Goal: Task Accomplishment & Management: Use online tool/utility

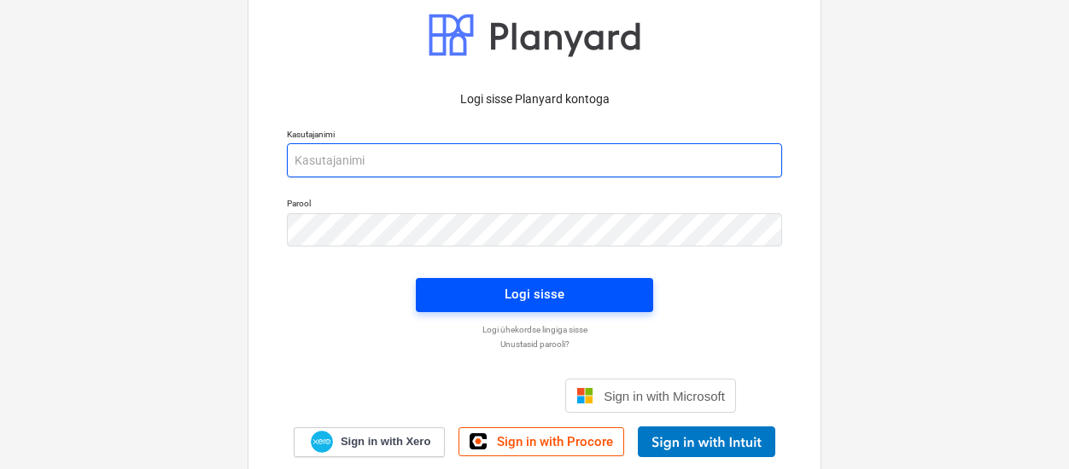
type input "[EMAIL_ADDRESS][DOMAIN_NAME]"
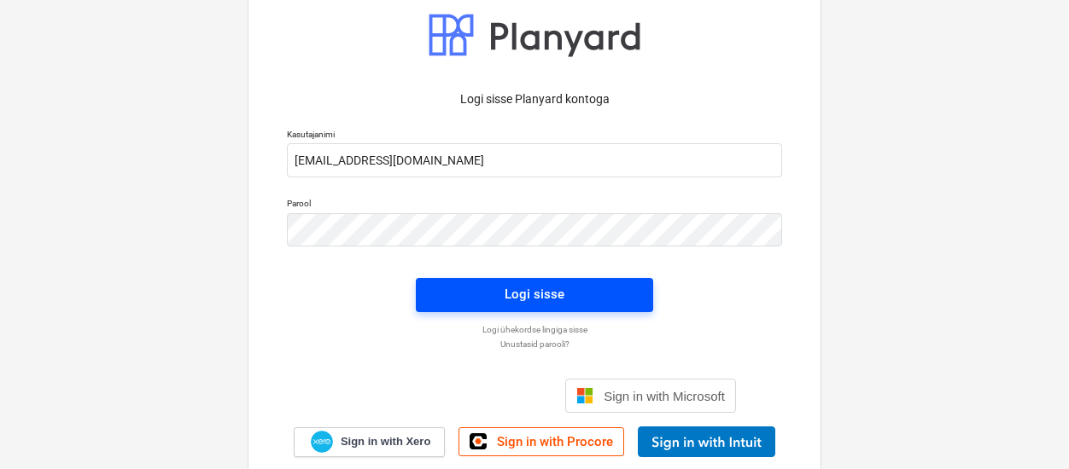
click at [479, 293] on span "Logi sisse" at bounding box center [534, 294] width 196 height 22
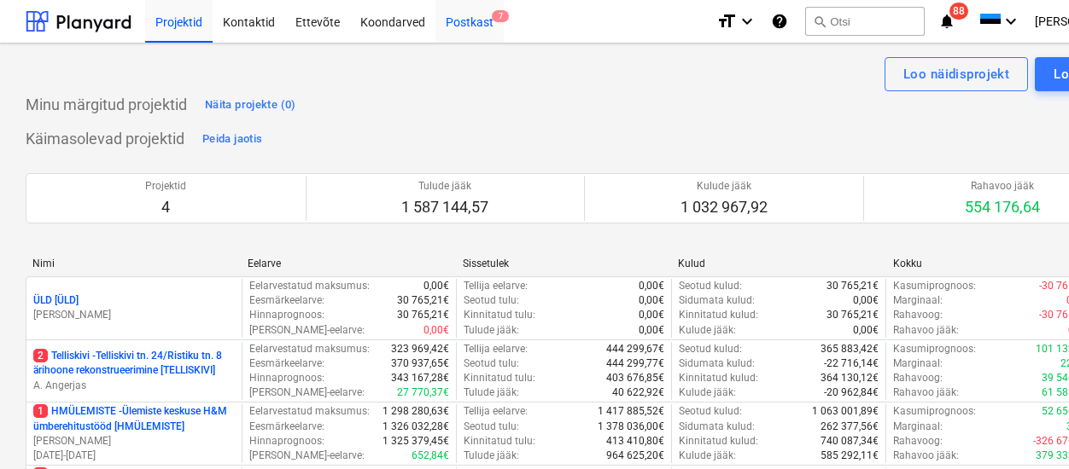
click at [470, 25] on div "Postkast 7" at bounding box center [469, 21] width 68 height 44
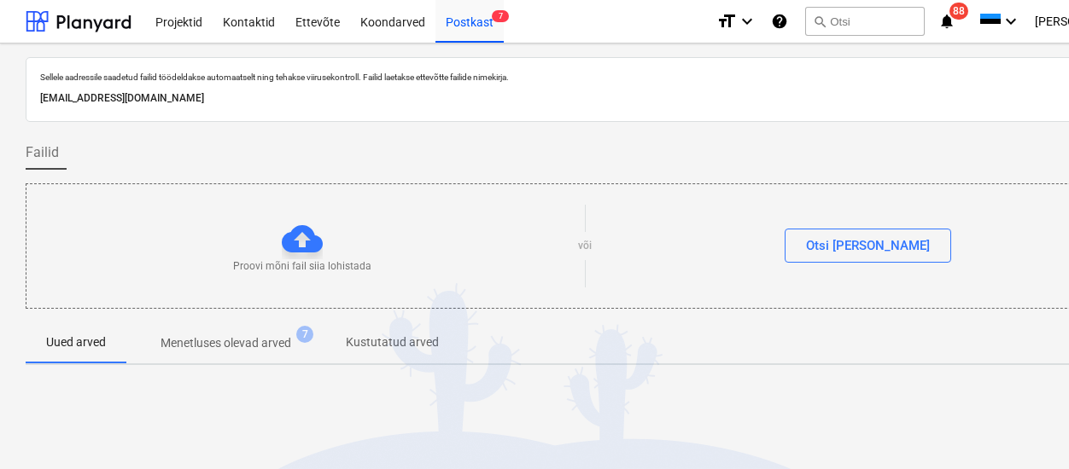
click at [149, 93] on p "[EMAIL_ADDRESS][DOMAIN_NAME]" at bounding box center [583, 99] width 1087 height 18
copy p "[EMAIL_ADDRESS][DOMAIN_NAME]"
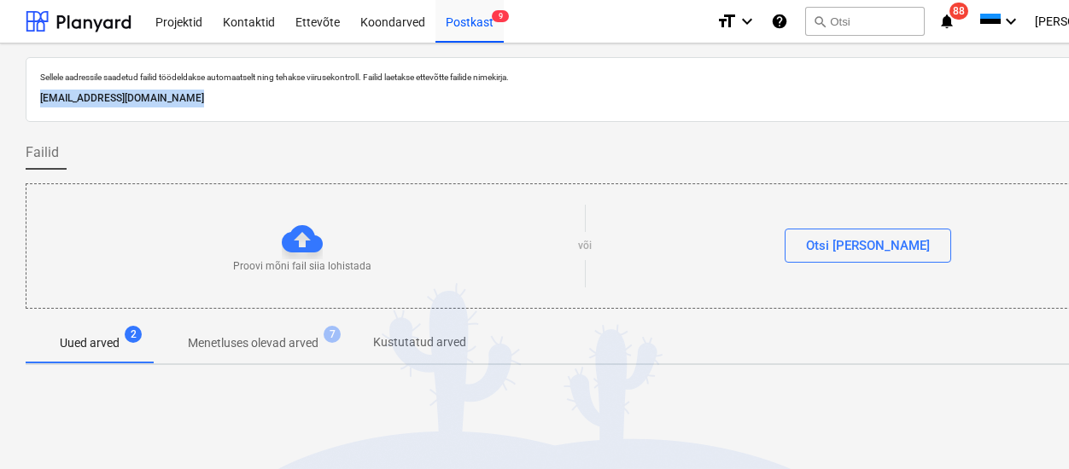
click at [413, 122] on div at bounding box center [584, 129] width 1116 height 14
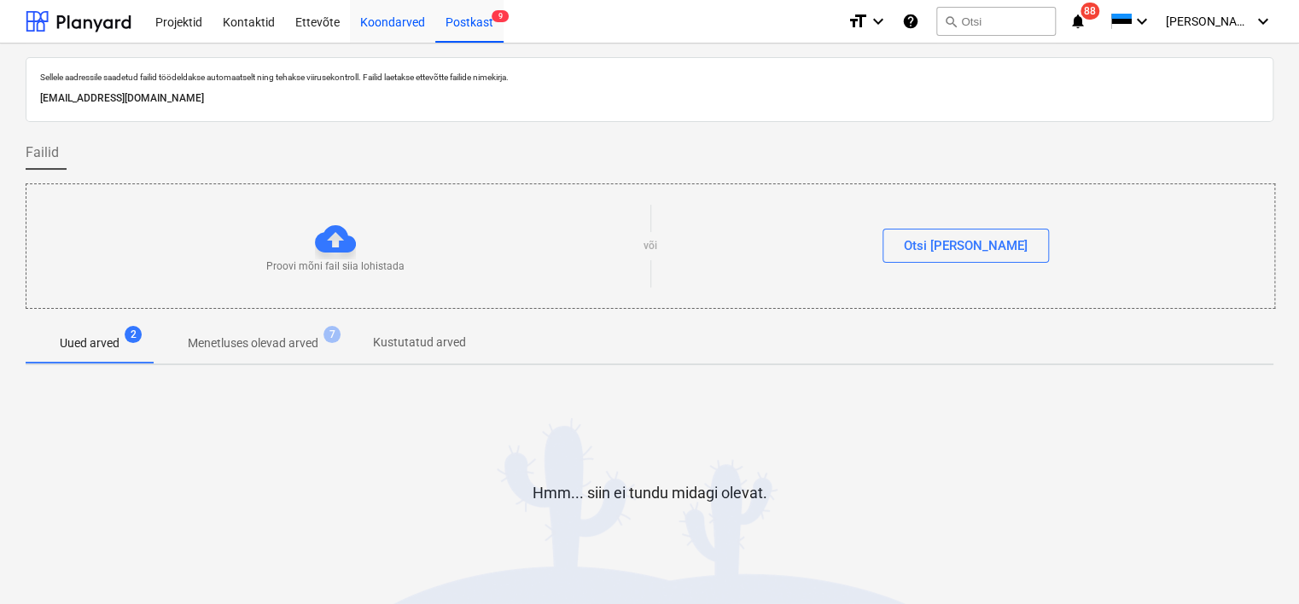
click at [355, 27] on div "Koondarved" at bounding box center [392, 21] width 85 height 44
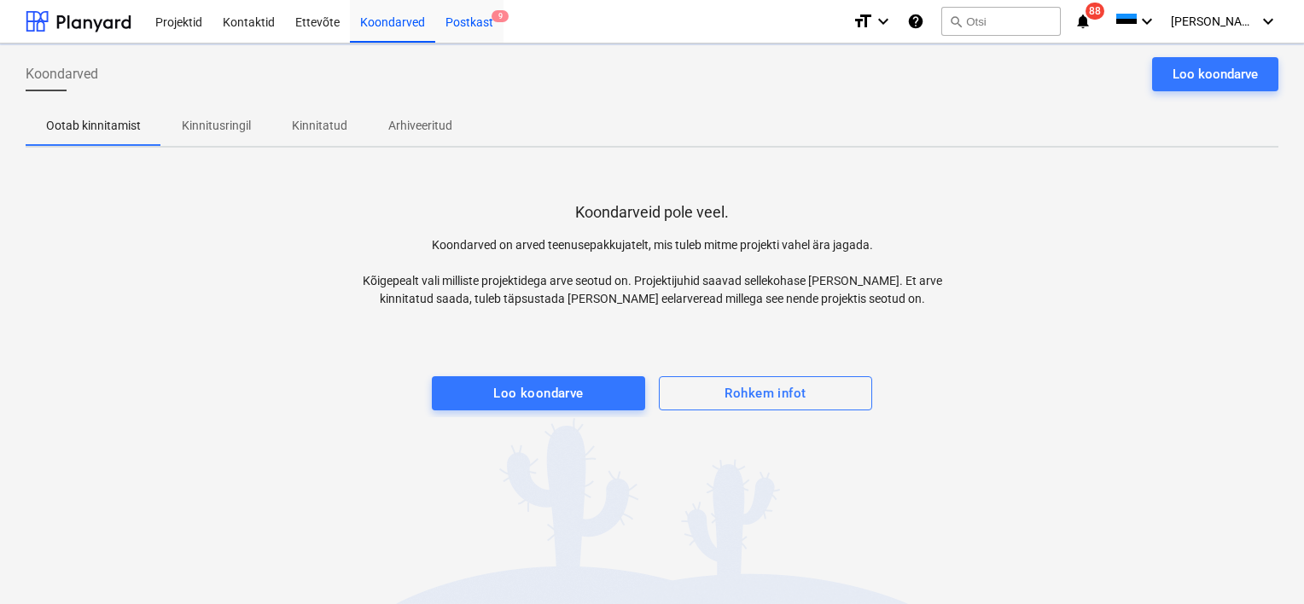
click at [485, 22] on div "Postkast 9" at bounding box center [469, 21] width 68 height 44
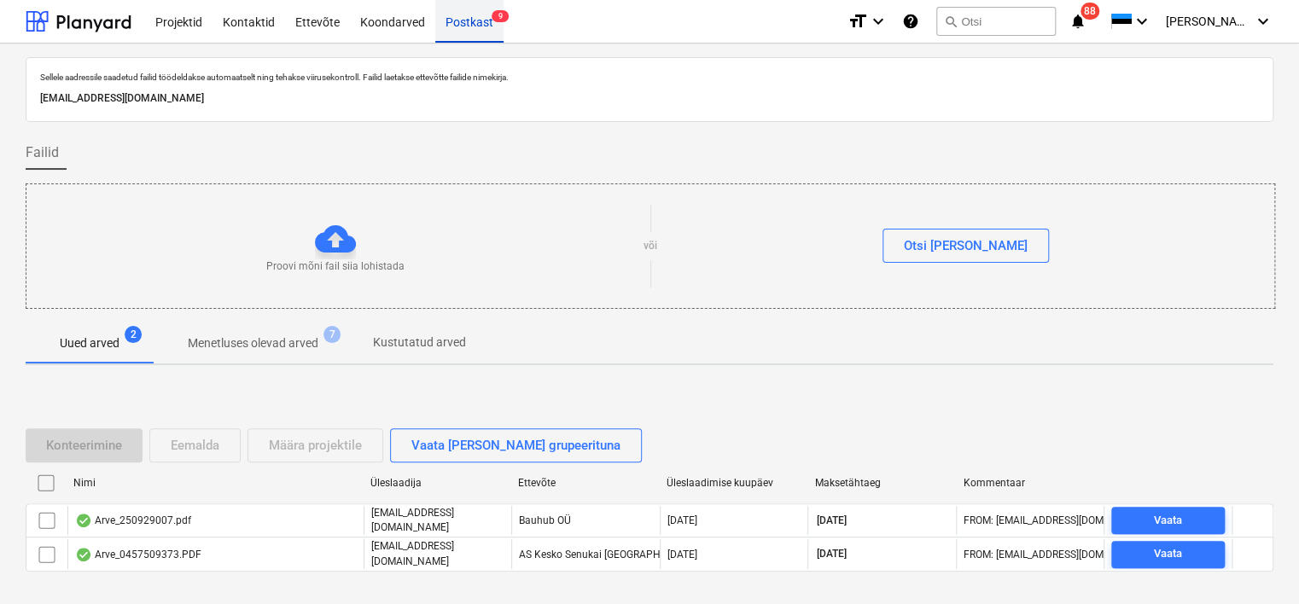
scroll to position [56, 0]
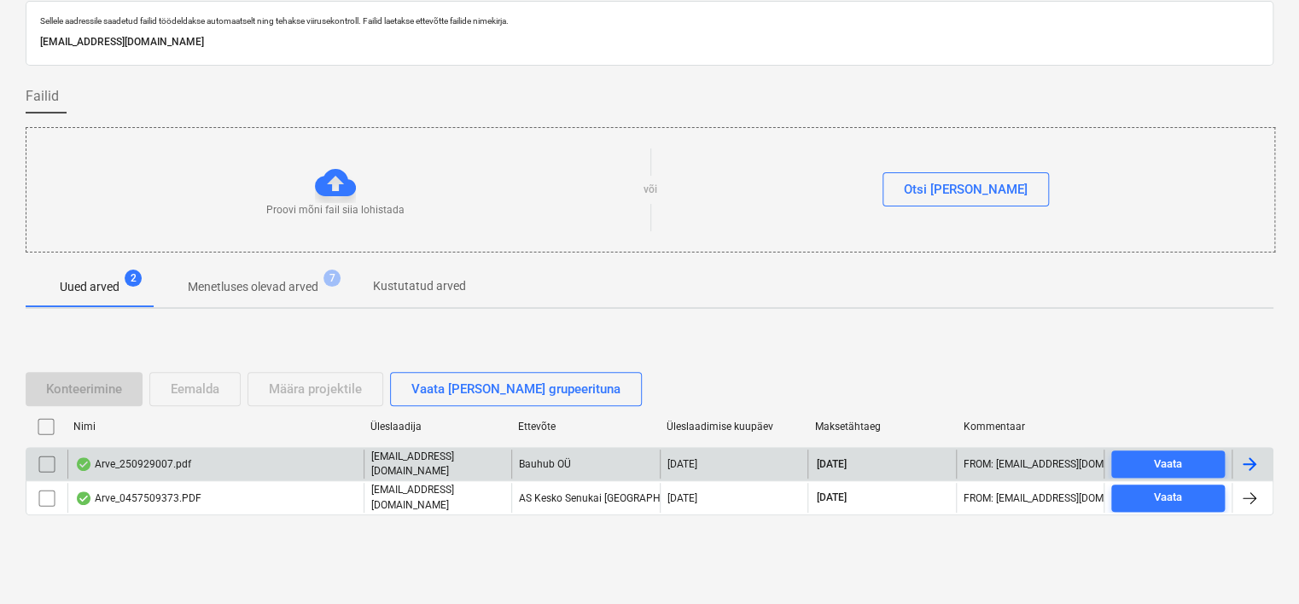
click at [232, 463] on div "Arve_250929007.pdf" at bounding box center [215, 464] width 296 height 29
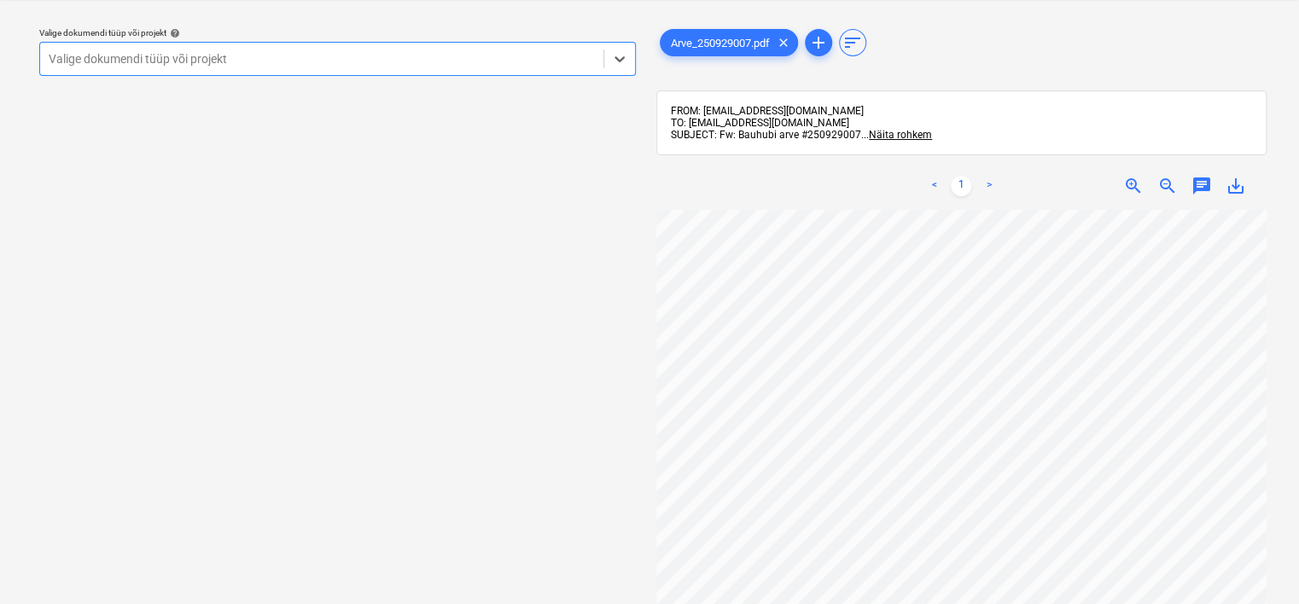
scroll to position [188, 0]
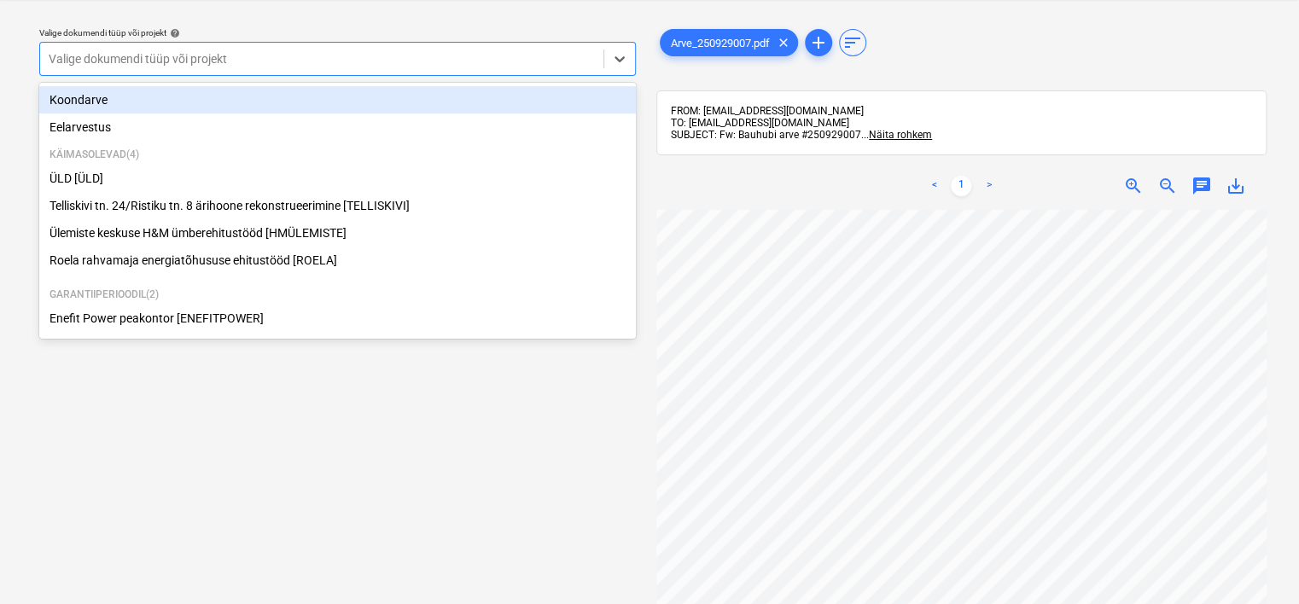
click at [369, 55] on div at bounding box center [322, 58] width 546 height 17
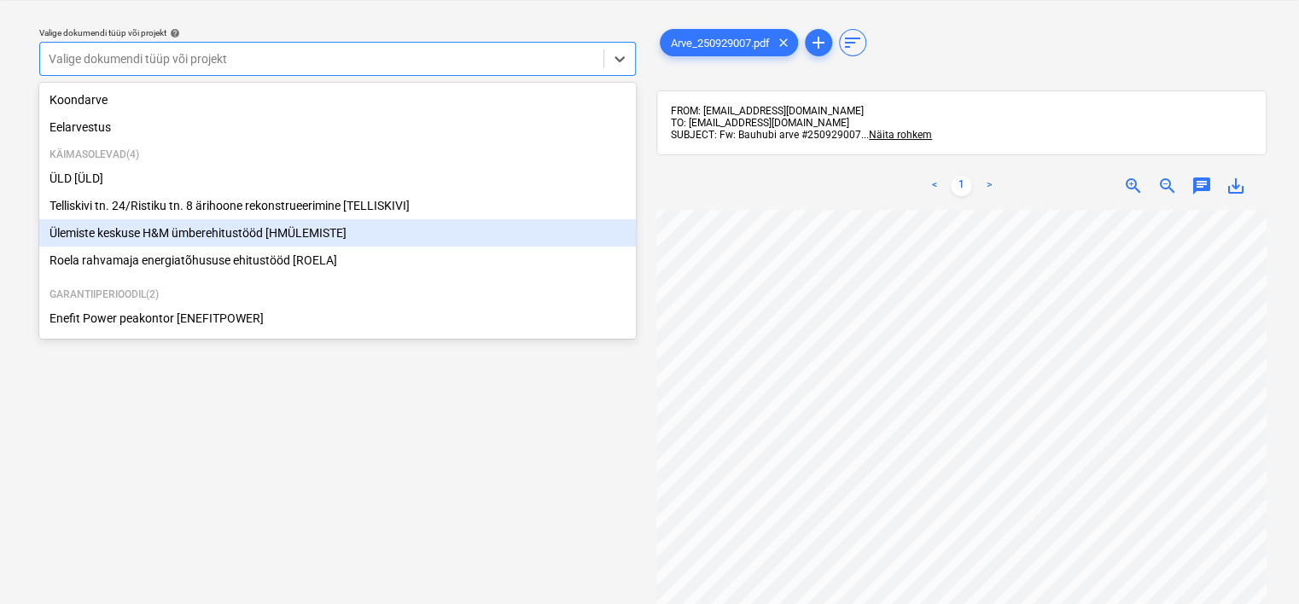
click at [224, 241] on div "Ülemiste keskuse H&M ümberehitustööd [HMÜLEMISTE]" at bounding box center [337, 232] width 597 height 27
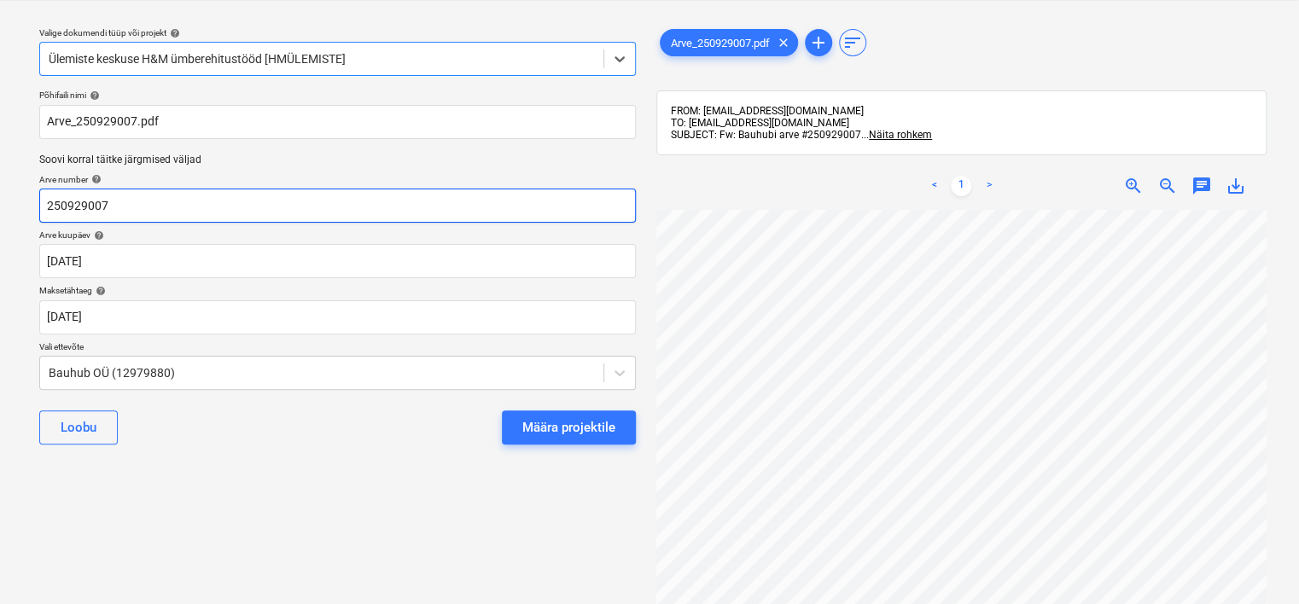
scroll to position [14, 99]
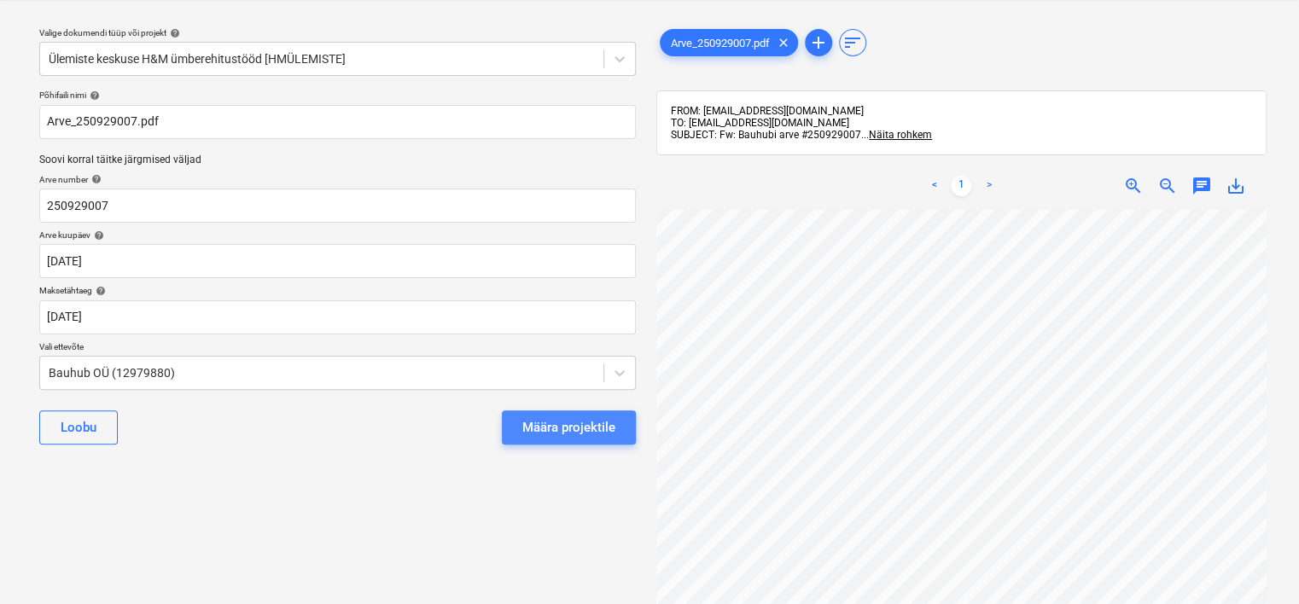
click at [577, 426] on div "Määra projektile" at bounding box center [568, 427] width 93 height 22
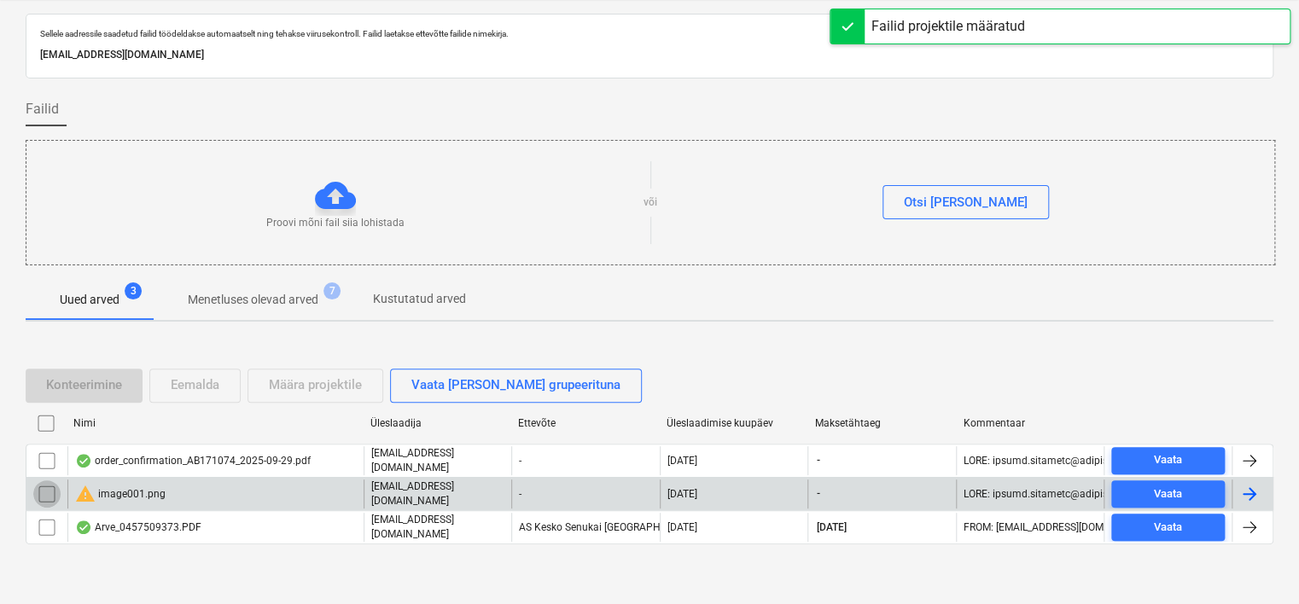
click at [46, 469] on input "checkbox" at bounding box center [46, 494] width 27 height 27
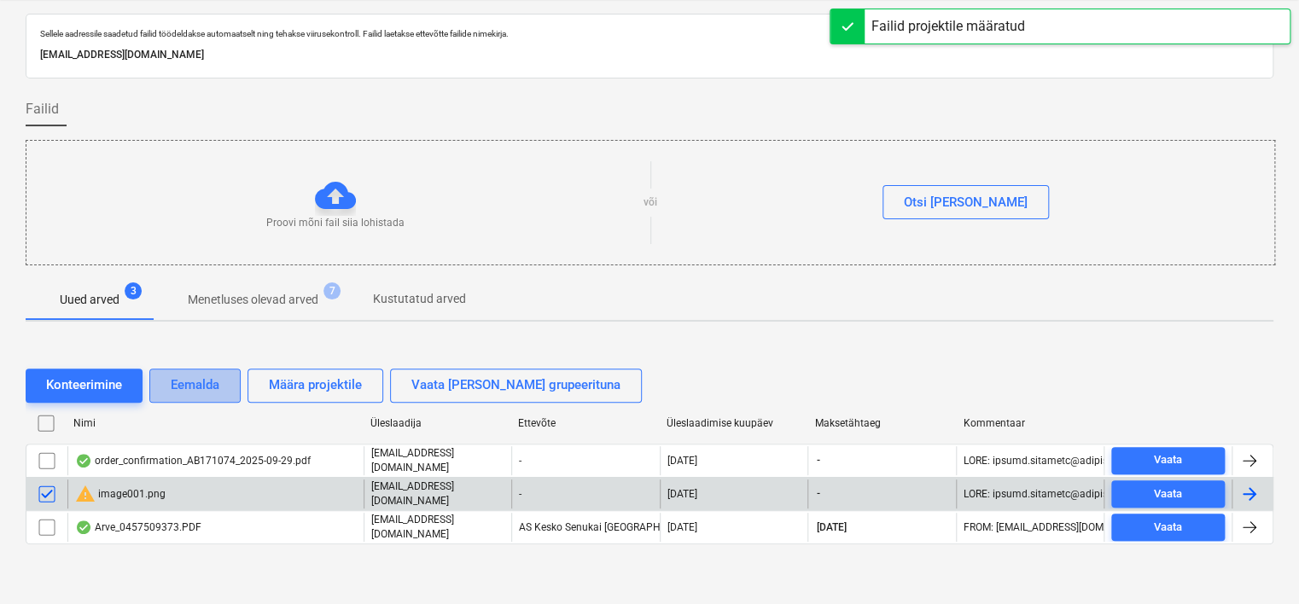
click at [191, 396] on div "Eemalda" at bounding box center [195, 385] width 49 height 22
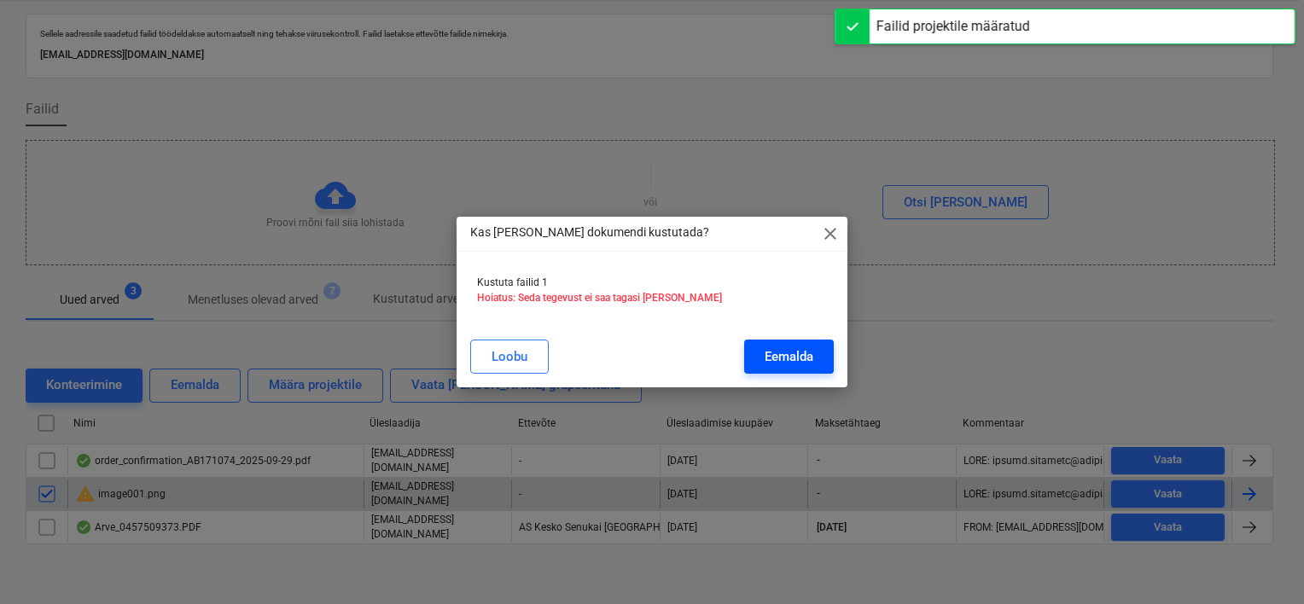
click at [792, 351] on div "Eemalda" at bounding box center [789, 357] width 49 height 22
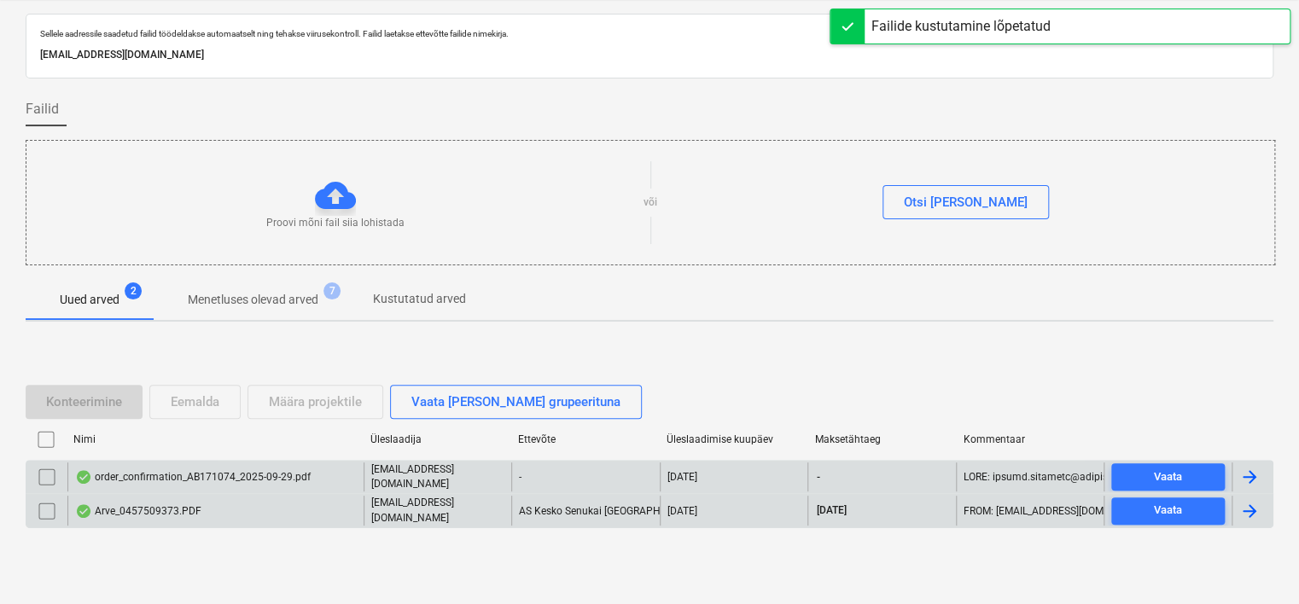
click at [285, 469] on div "order_confirmation_AB171074_2025-09-29.pdf" at bounding box center [193, 477] width 236 height 14
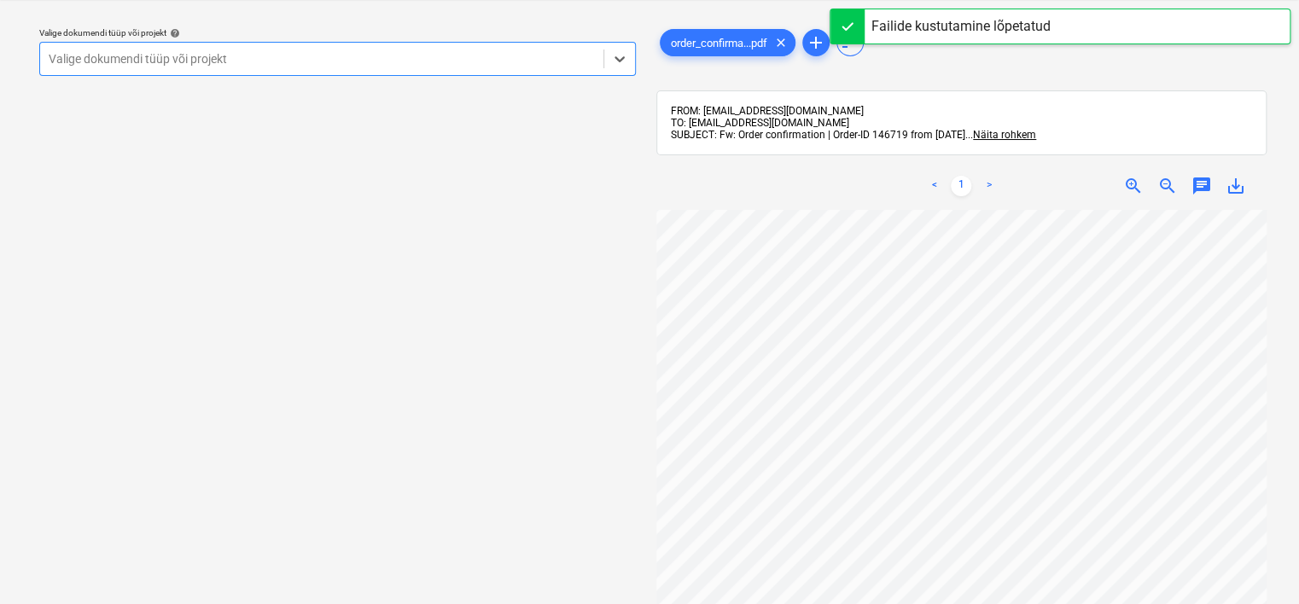
scroll to position [99, 0]
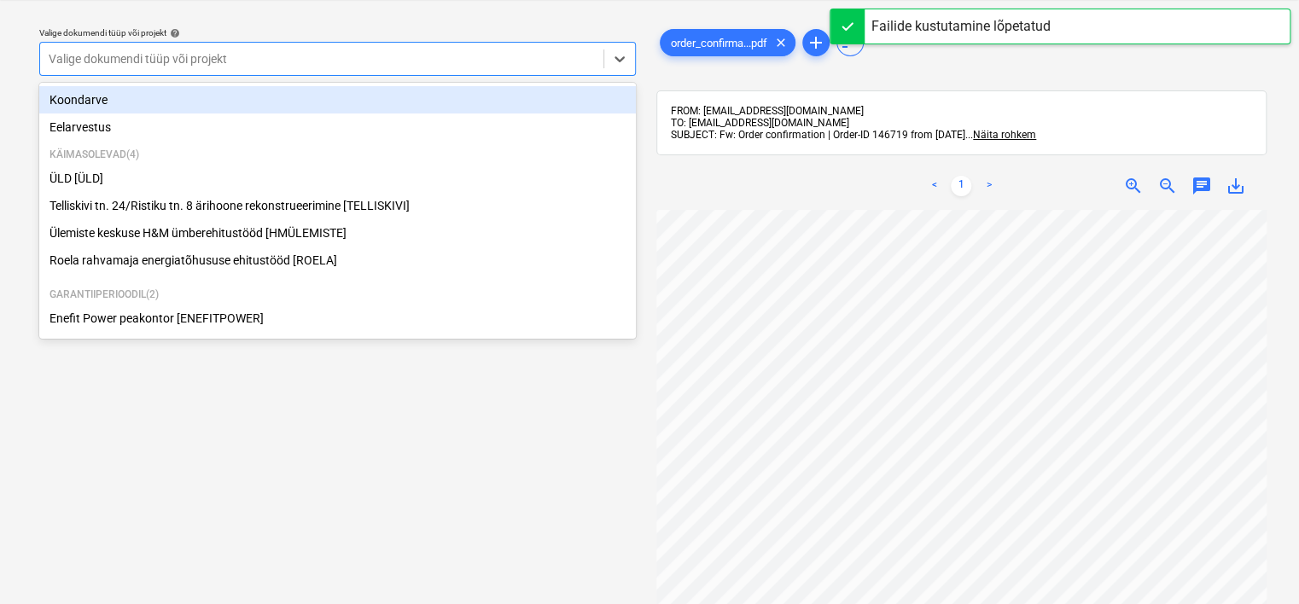
click at [414, 66] on div at bounding box center [322, 58] width 546 height 17
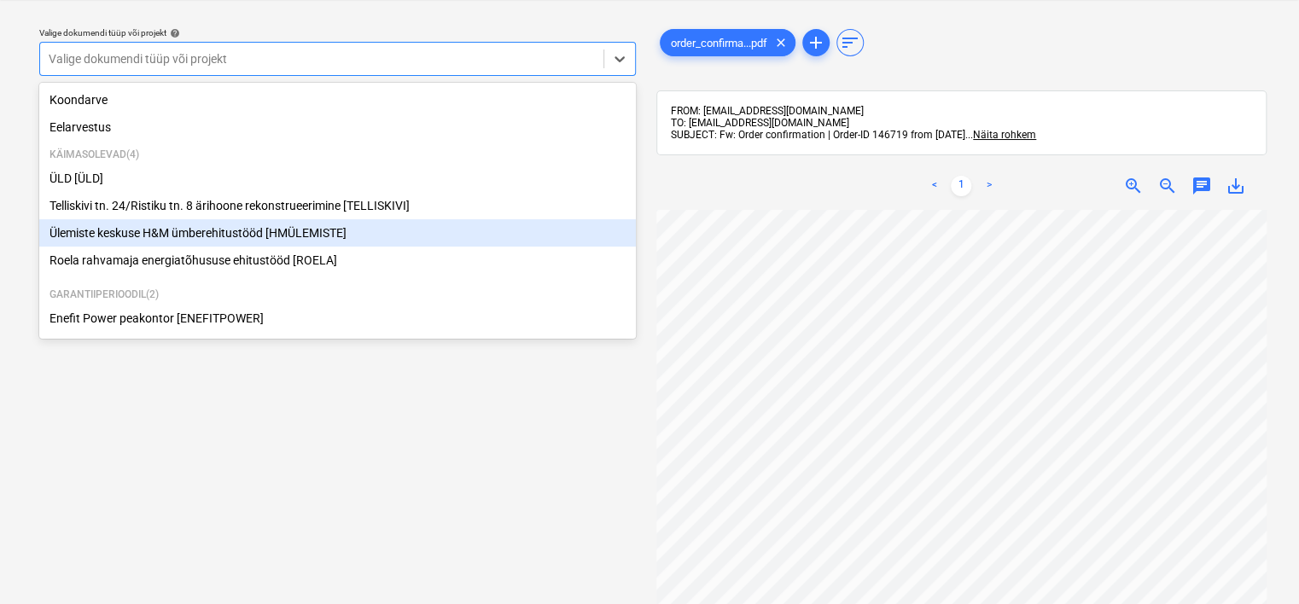
click at [294, 235] on div "Ülemiste keskuse H&M ümberehitustööd [HMÜLEMISTE]" at bounding box center [337, 232] width 597 height 27
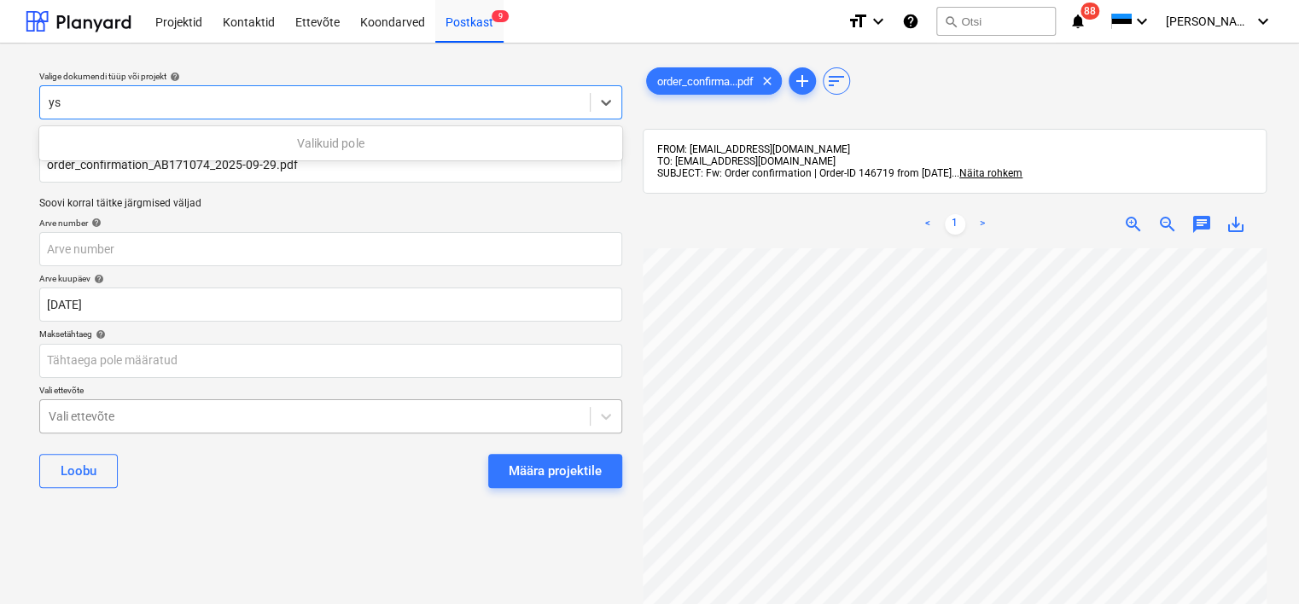
type input "y"
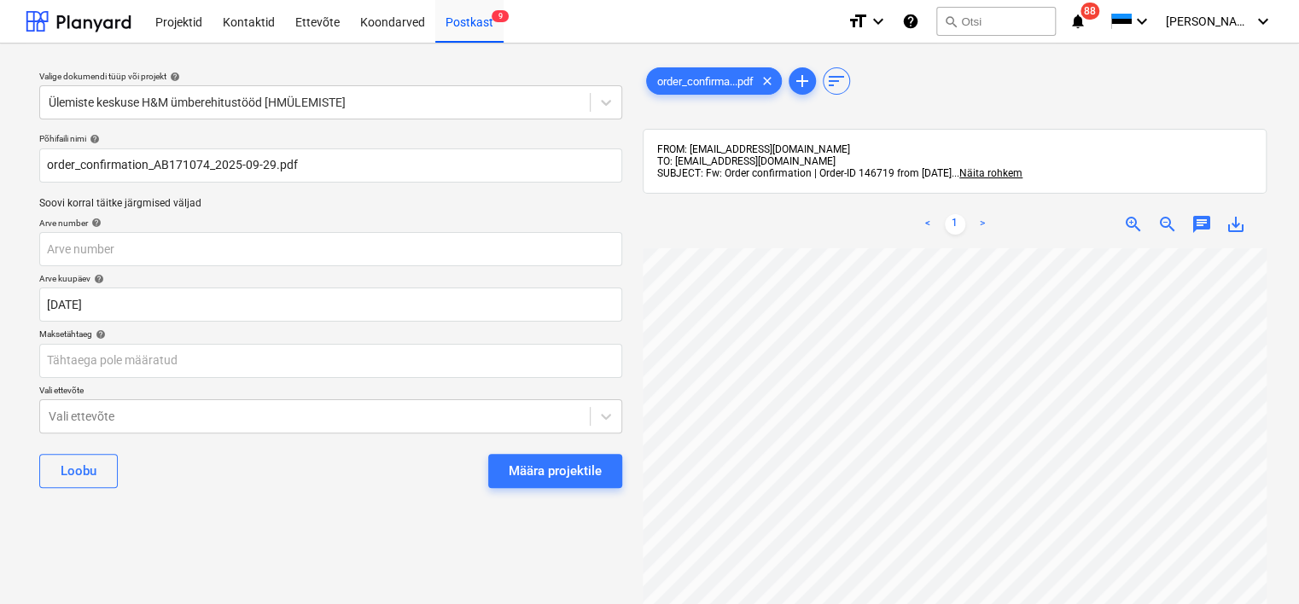
click at [177, 469] on div "Valige dokumendi tüüp või projekt help Ülemiste keskuse H&M ümberehitustööd [HM…" at bounding box center [331, 434] width 610 height 754
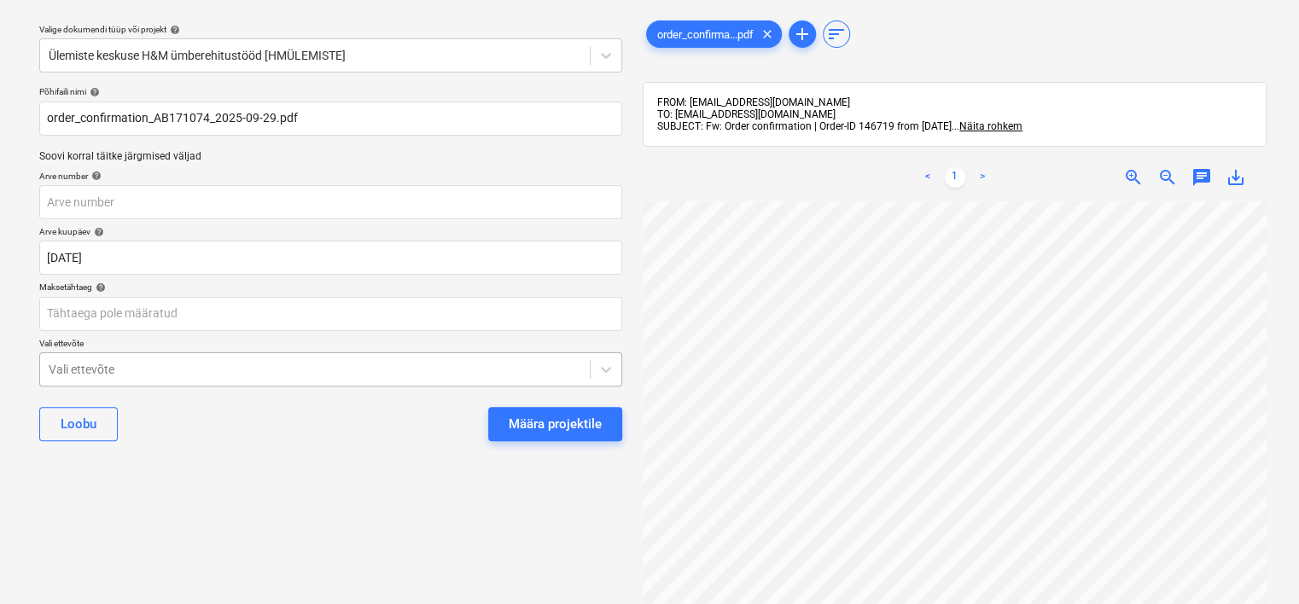
click at [161, 419] on body "Projektid Kontaktid Ettevõte Koondarved Postkast 9 format_size keyboard_arrow_d…" at bounding box center [649, 255] width 1299 height 604
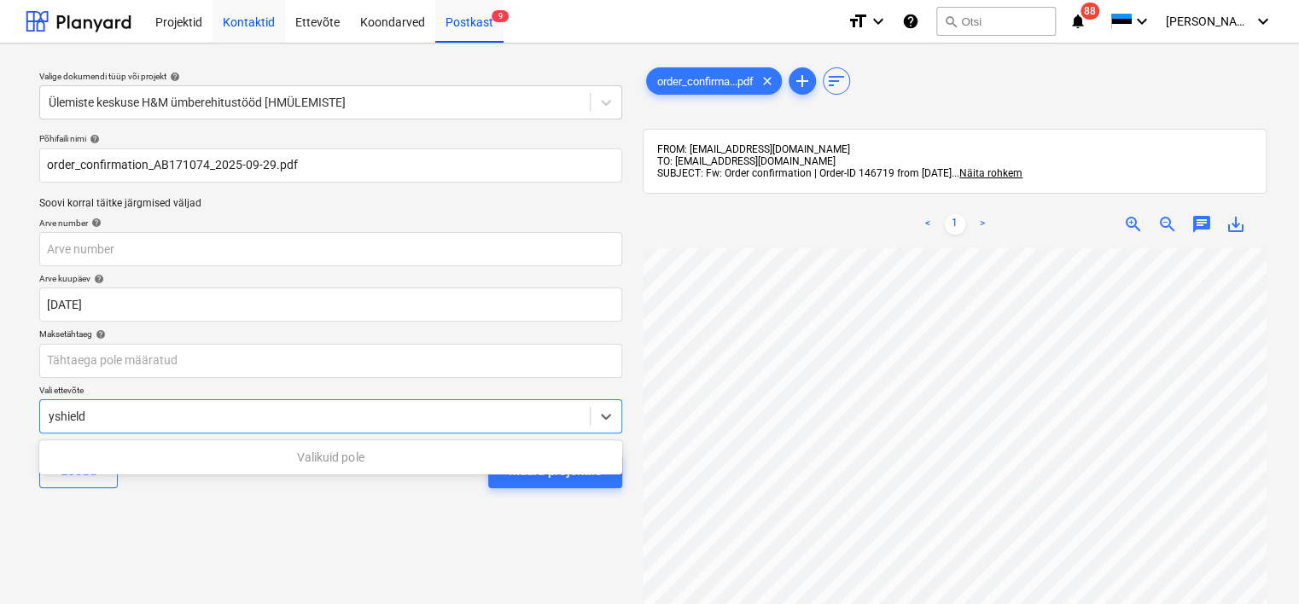
type input "yshield"
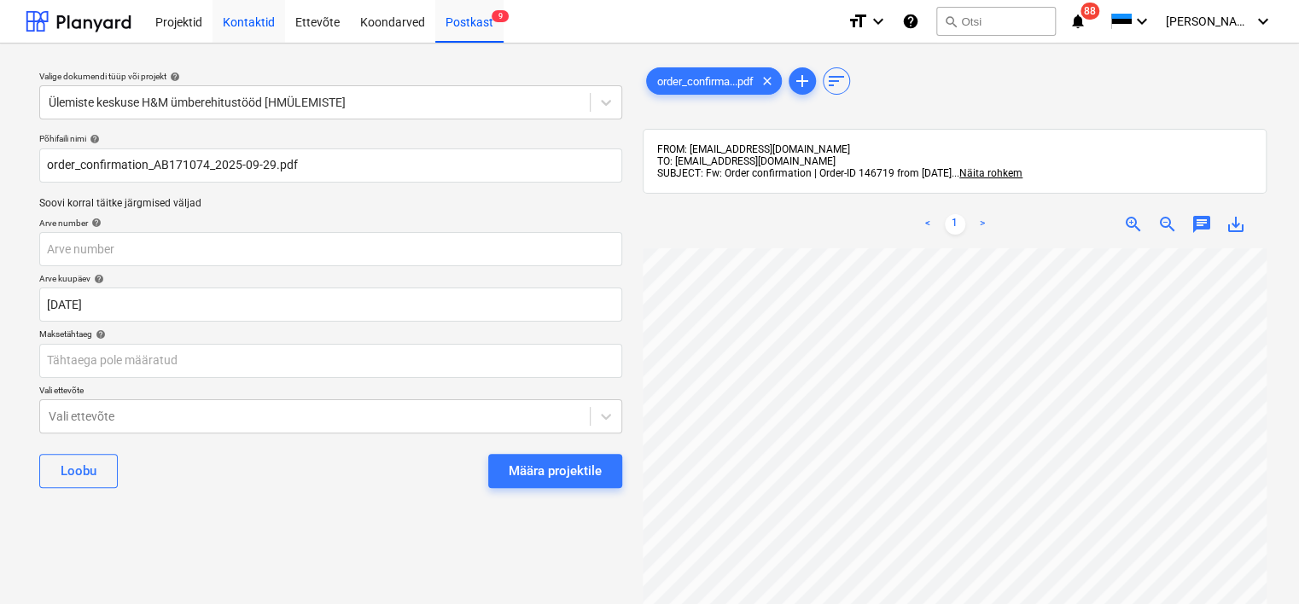
click at [243, 20] on div "Kontaktid" at bounding box center [249, 21] width 73 height 44
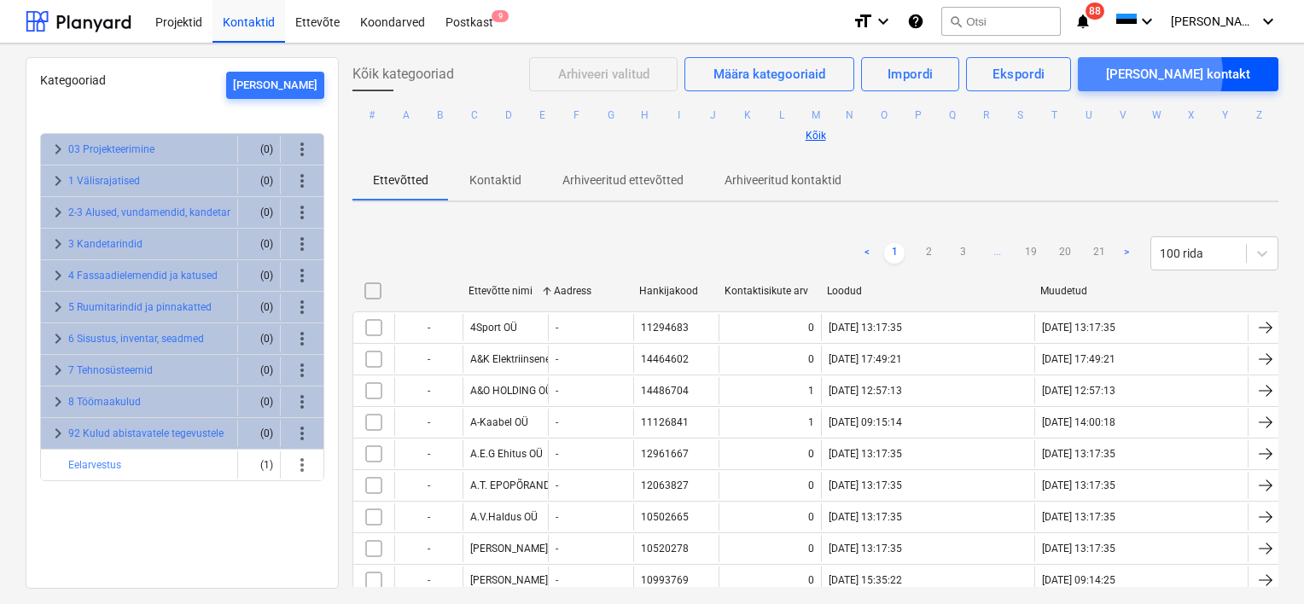
click at [1073, 73] on div "[PERSON_NAME] kontakt" at bounding box center [1178, 74] width 144 height 22
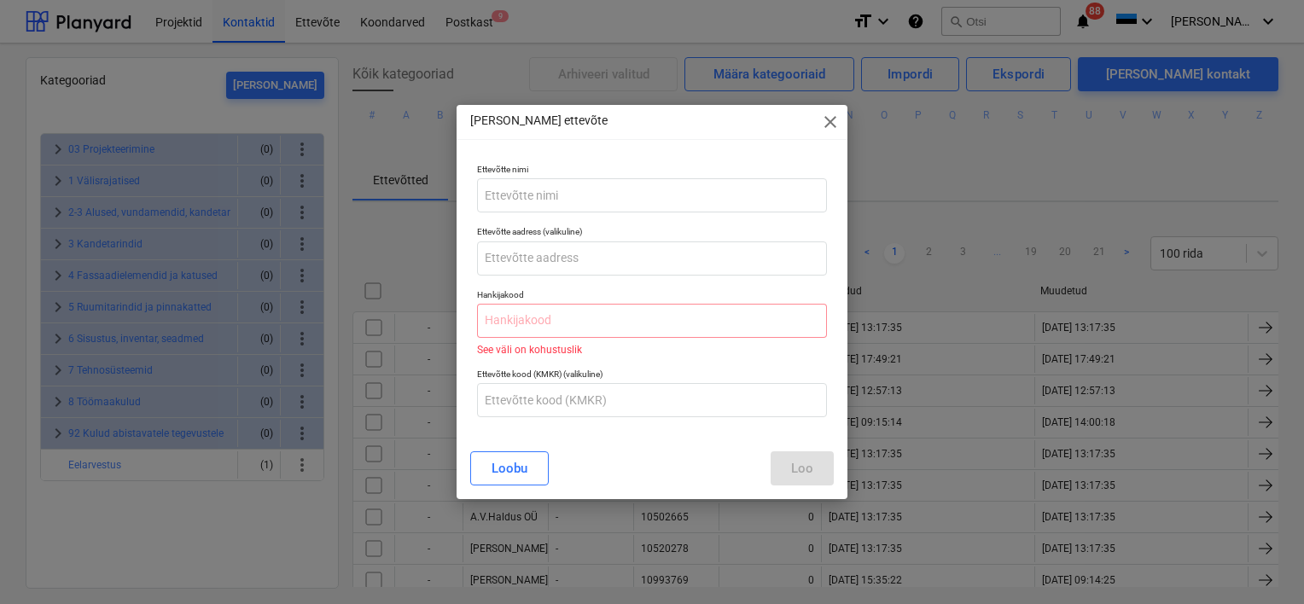
click at [15, 277] on div "[PERSON_NAME] uus ettevõte close Ettevõtte nimi Ettevõtte aadress (valikuline) …" at bounding box center [652, 302] width 1304 height 604
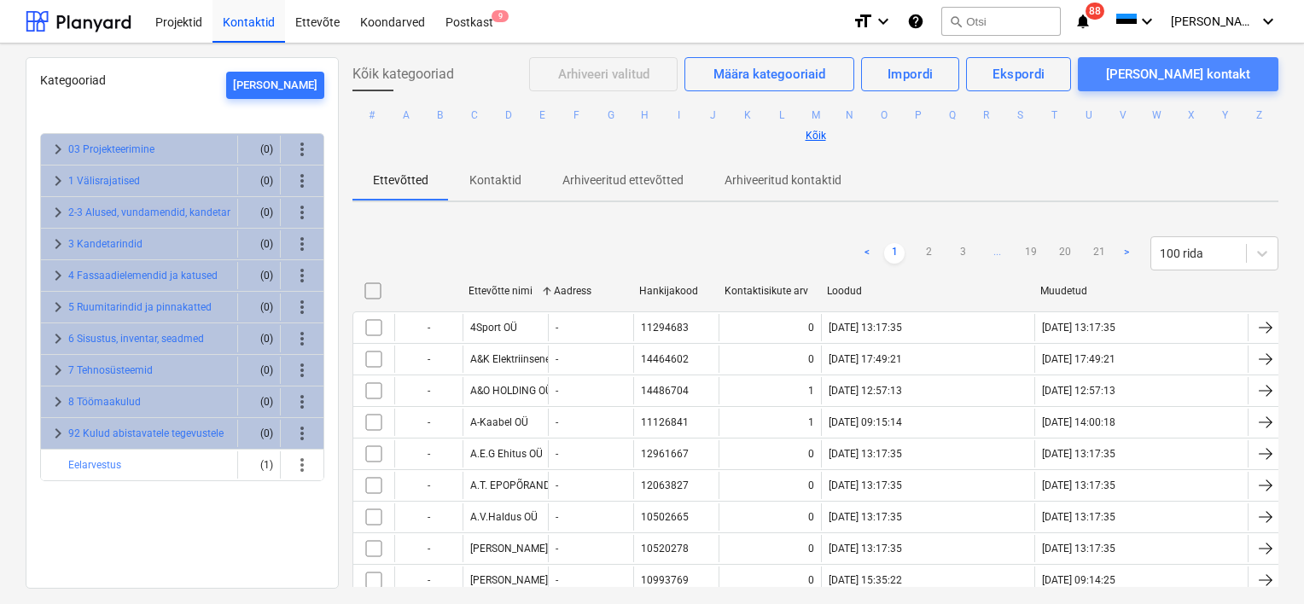
click at [1073, 63] on span "[PERSON_NAME] kontakt" at bounding box center [1178, 74] width 160 height 22
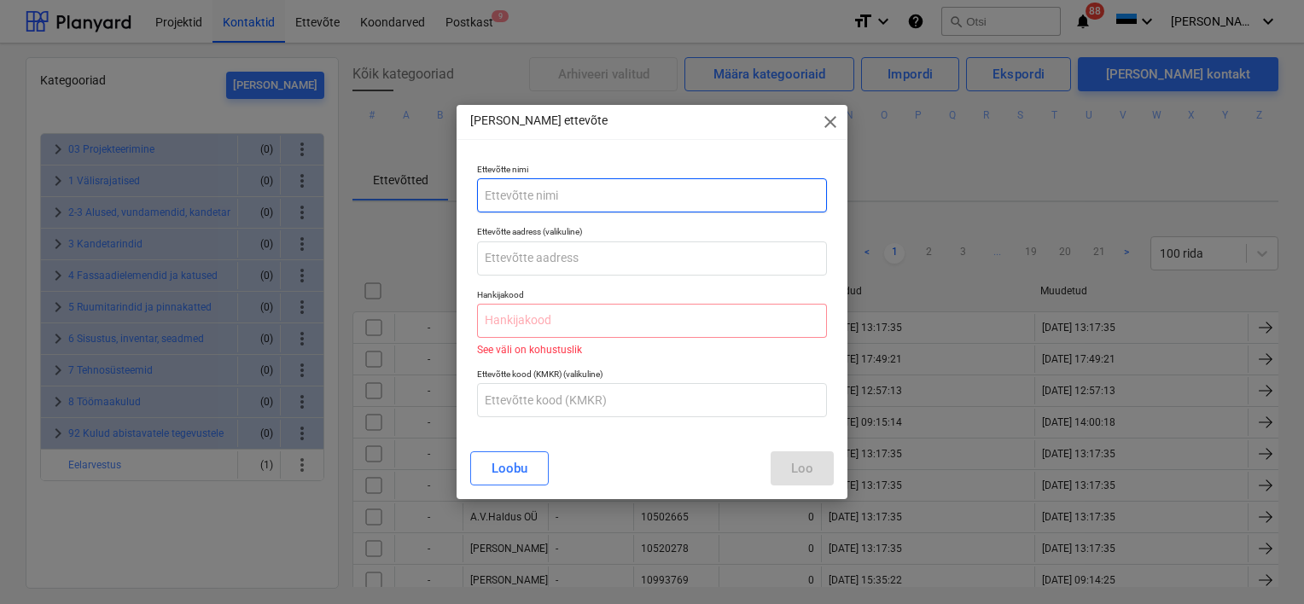
click at [530, 182] on input "text" at bounding box center [652, 195] width 350 height 34
paste input "YSHIELD GmbH & Co. KG"
type input "YSHIELD GmbH & Co. KG"
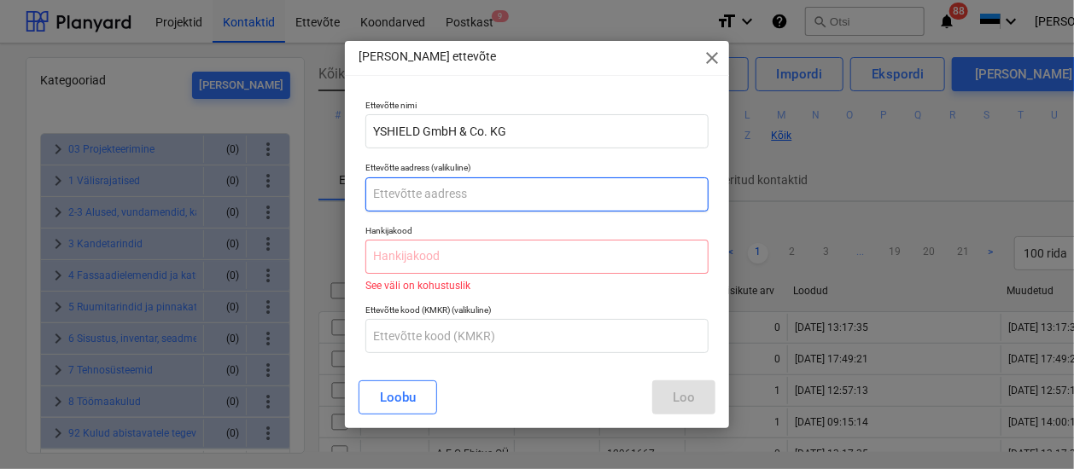
click at [405, 185] on input "text" at bounding box center [536, 195] width 343 height 34
paste input "[STREET_ADDRESS]"
type input "[STREET_ADDRESS]"
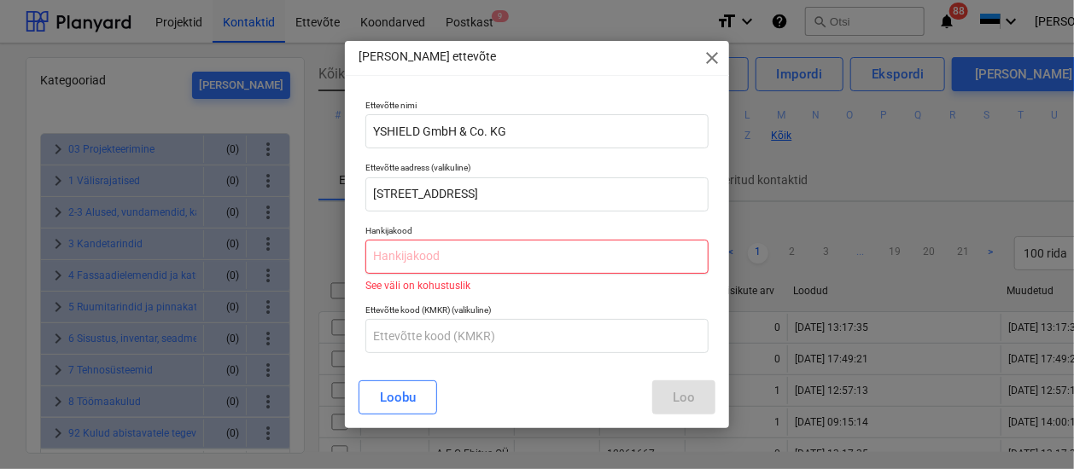
click at [403, 257] on input "text" at bounding box center [536, 257] width 343 height 34
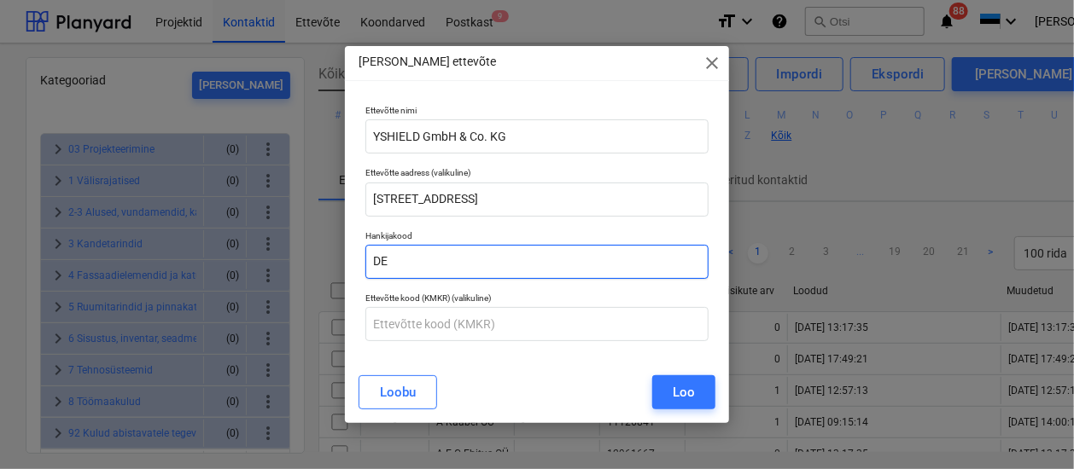
paste input "28011411"
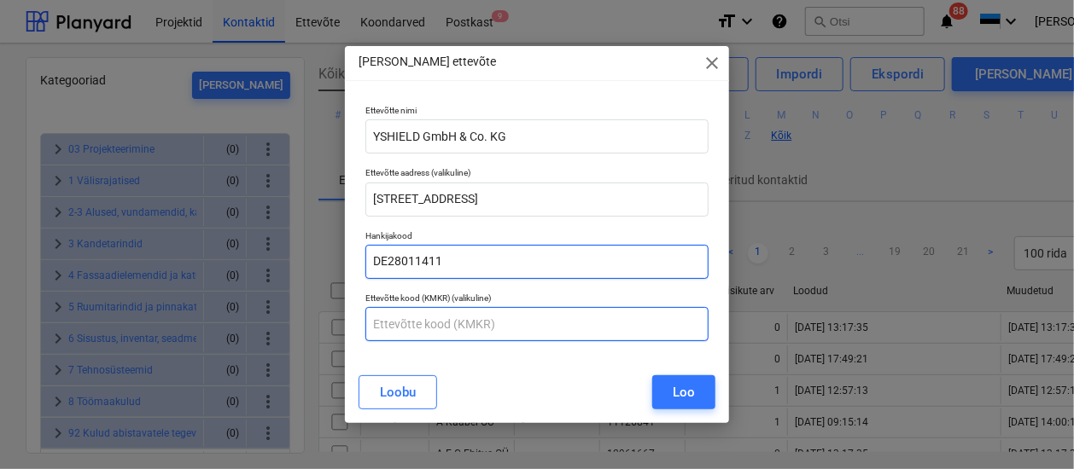
drag, startPoint x: 403, startPoint y: 257, endPoint x: 441, endPoint y: 325, distance: 78.3
click at [441, 325] on div "Ettevõtte nimi YSHIELD GmbH & Co. KG Ettevõtte aadress (valikuline) [STREET_ADD…" at bounding box center [536, 223] width 357 height 250
type input "DE28011411"
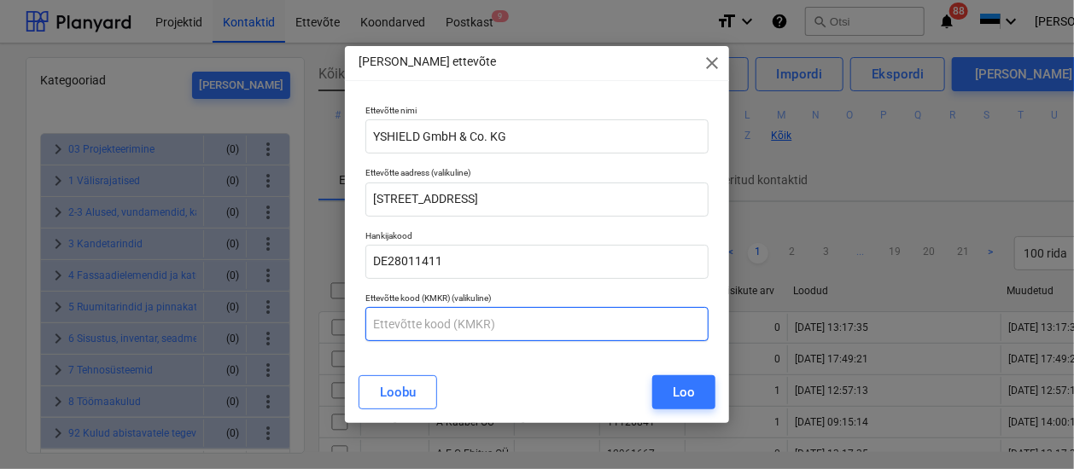
click at [441, 325] on input "text" at bounding box center [536, 324] width 343 height 34
paste input "28011411"
type input "DE28011411"
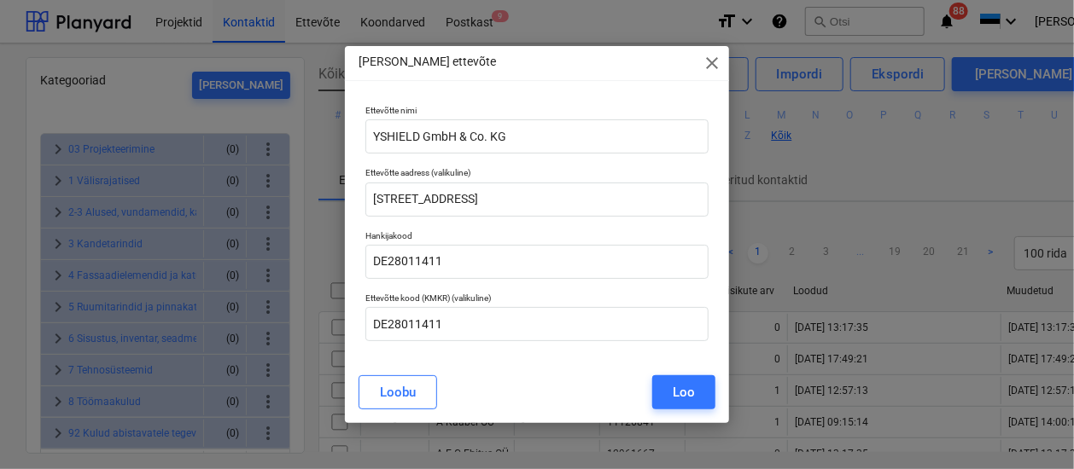
click at [632, 373] on div "[PERSON_NAME]" at bounding box center [536, 393] width 377 height 48
click at [411, 360] on div "Ettevõtte nimi YSHIELD GmbH & Co. KG Ettevõtte aadress (valikuline) [STREET_ADD…" at bounding box center [537, 230] width 384 height 264
click at [700, 388] on button "Loo" at bounding box center [683, 393] width 63 height 34
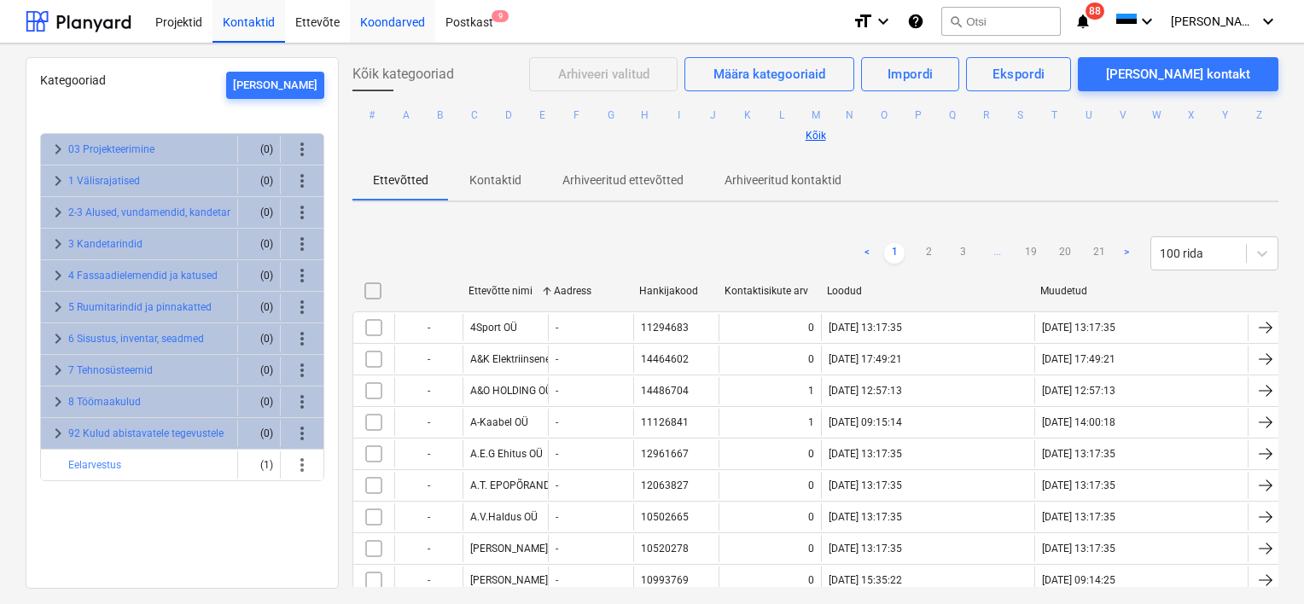
click at [389, 16] on div "Koondarved" at bounding box center [392, 21] width 85 height 44
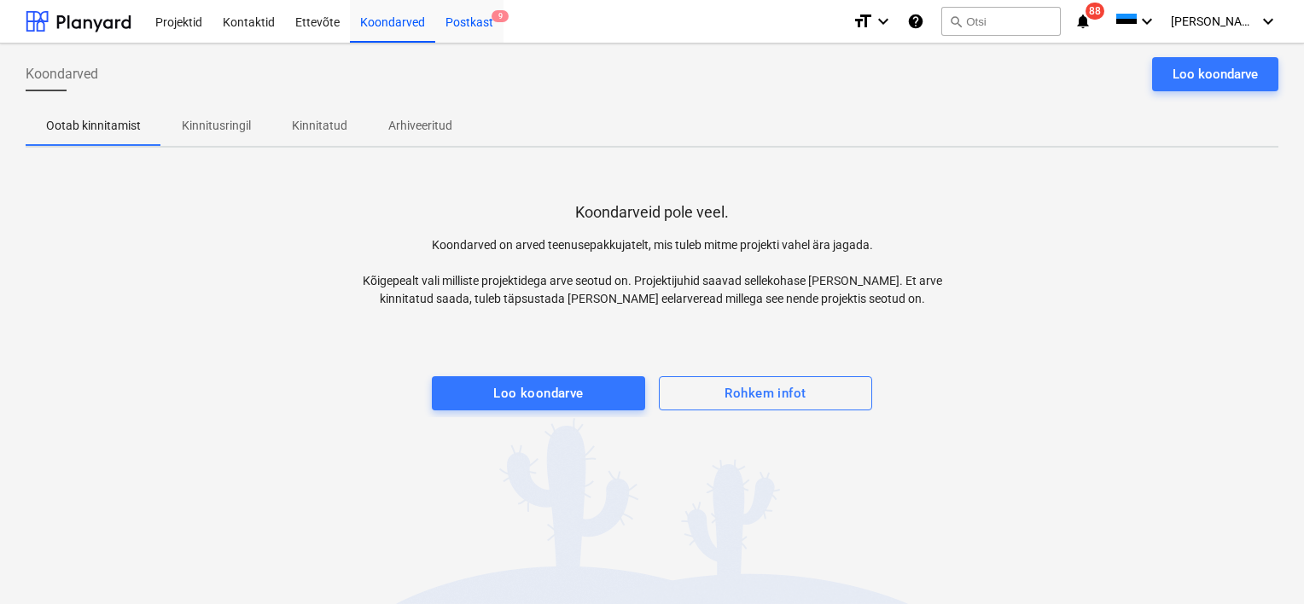
click at [472, 20] on div "Postkast 9" at bounding box center [469, 21] width 68 height 44
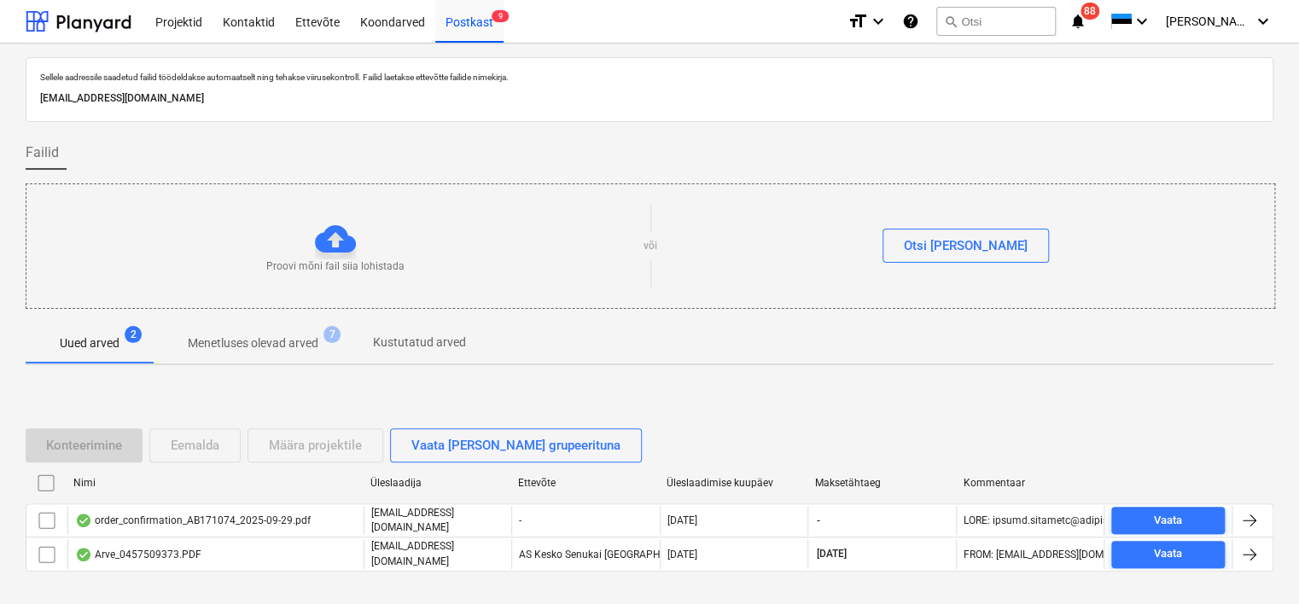
scroll to position [56, 0]
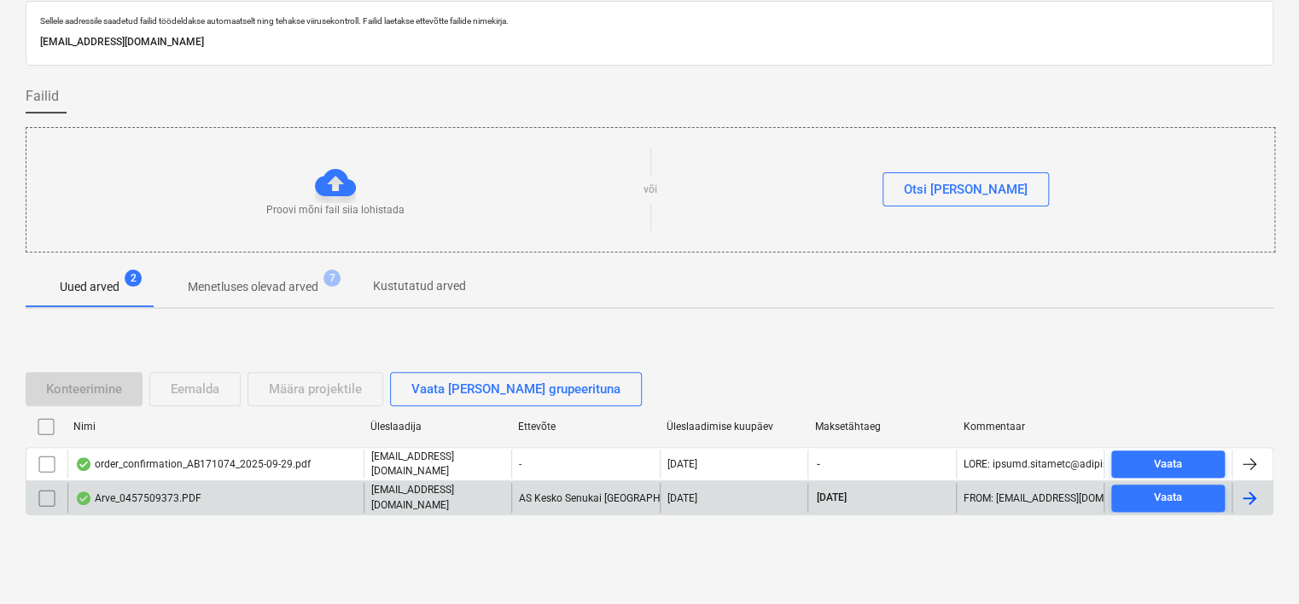
click at [181, 469] on div "Arve_0457509373.PDF" at bounding box center [138, 499] width 126 height 14
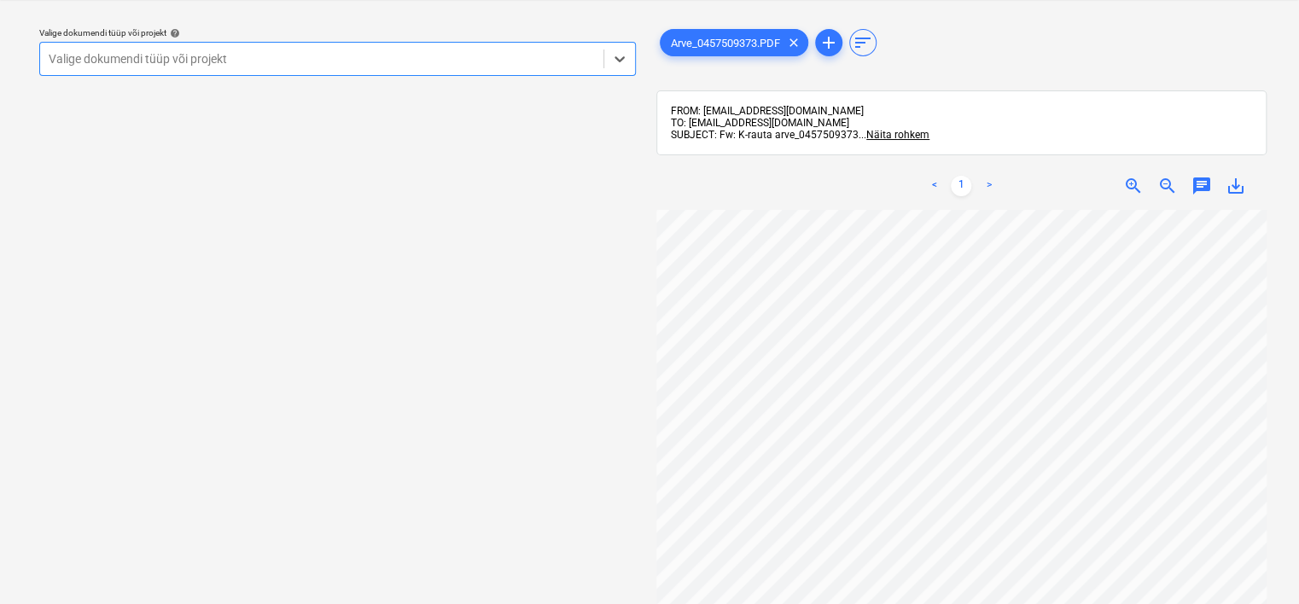
scroll to position [311, 0]
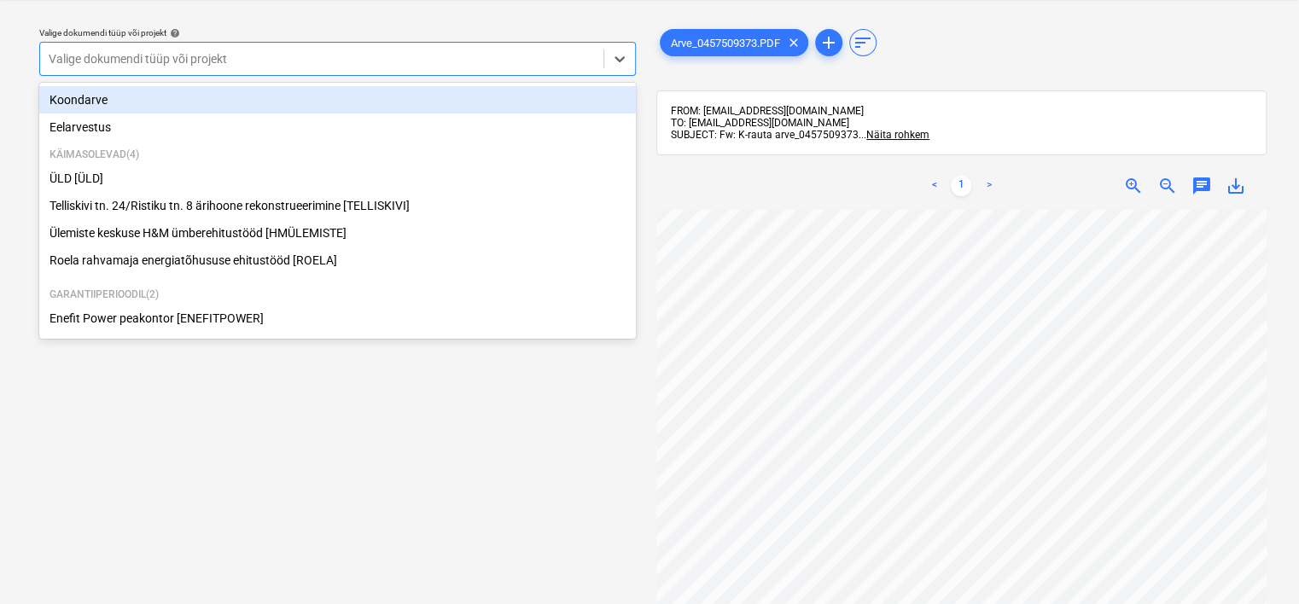
click at [434, 61] on div at bounding box center [322, 58] width 546 height 17
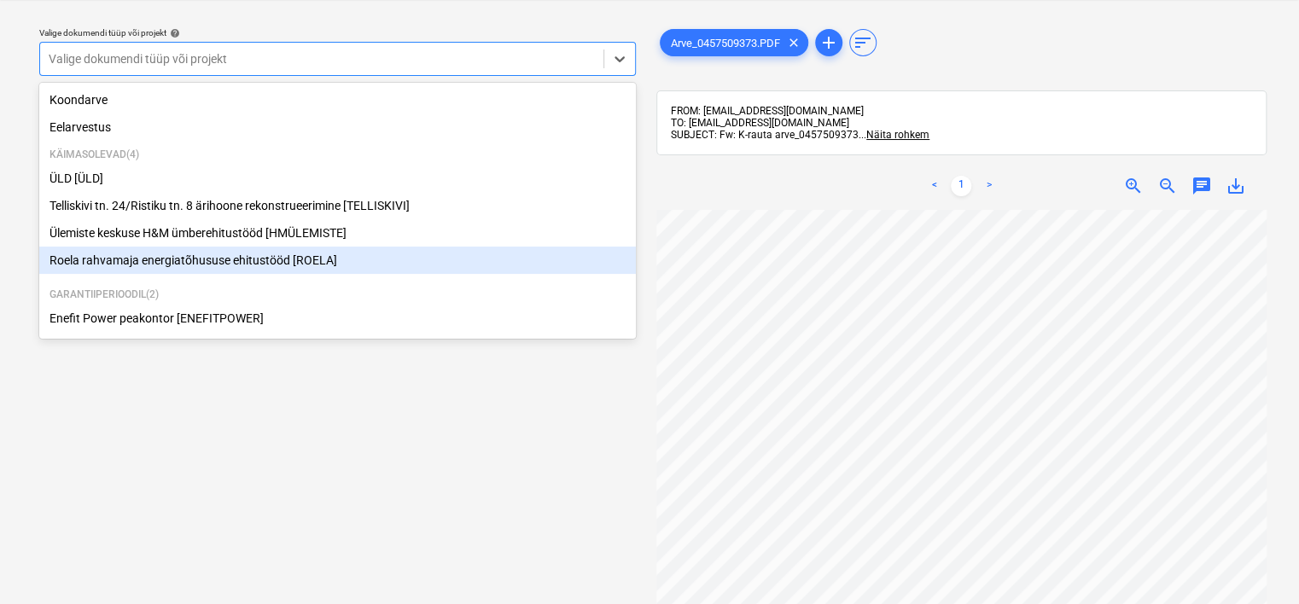
click at [250, 263] on div "Roela rahvamaja energiatõhususe ehitustööd [ROELA]" at bounding box center [337, 260] width 597 height 27
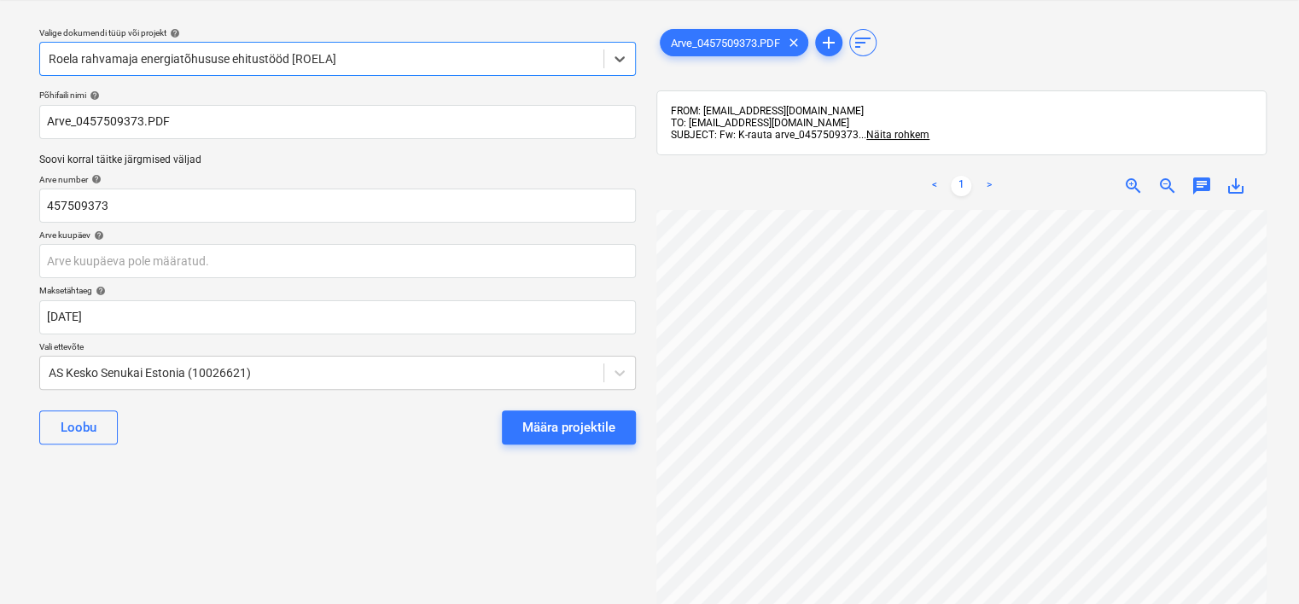
scroll to position [0, 160]
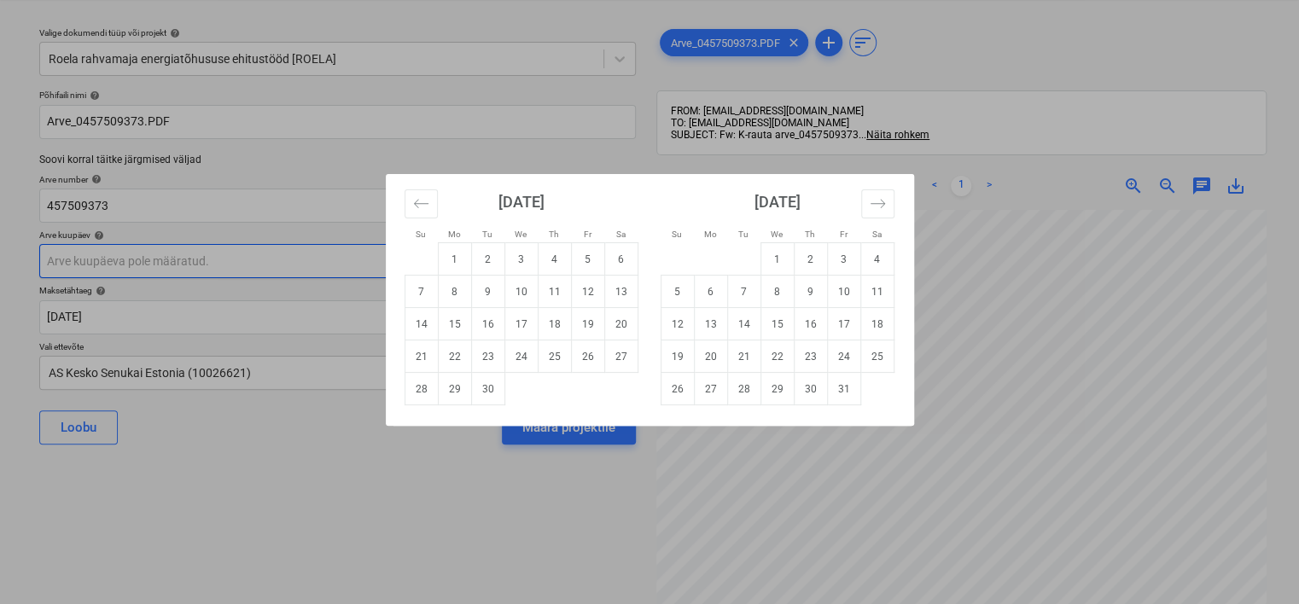
click at [193, 266] on body "Projektid Kontaktid Ettevõte Koondarved Postkast 9 format_size keyboard_arrow_d…" at bounding box center [649, 258] width 1299 height 604
click at [446, 386] on td "29" at bounding box center [454, 389] width 33 height 32
type input "[DATE]"
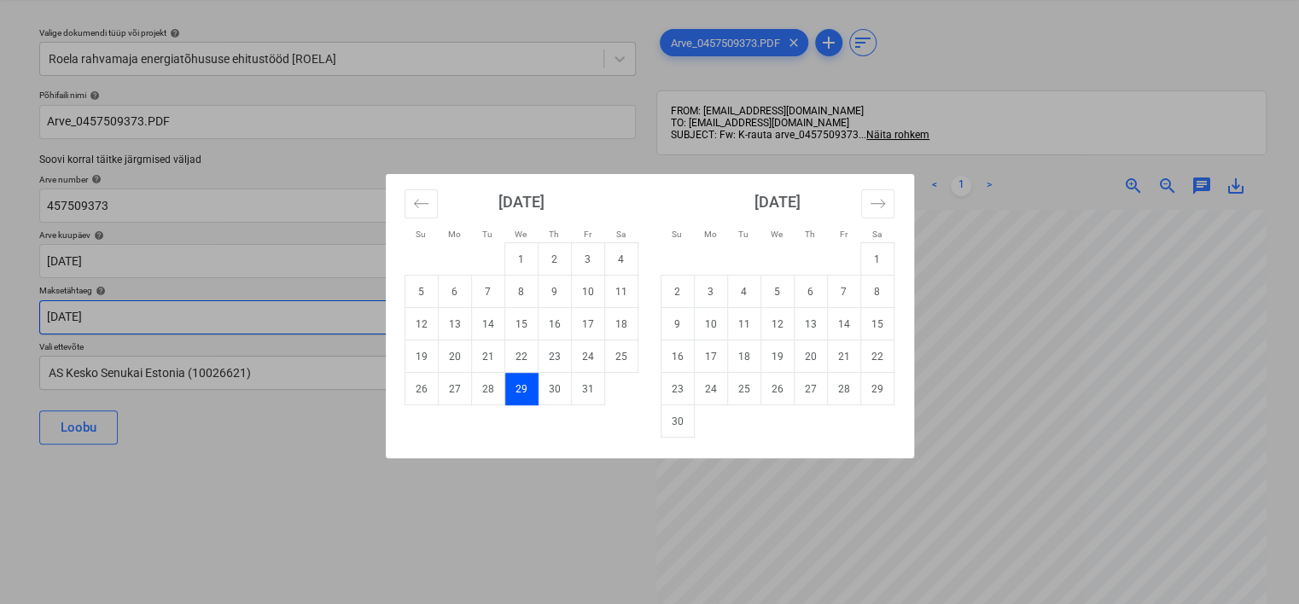
click at [367, 332] on body "Projektid Kontaktid Ettevõte Koondarved Postkast 9 format_size keyboard_arrow_d…" at bounding box center [649, 258] width 1299 height 604
click at [186, 469] on div "Su Mo Tu We Th Fr Sa Su Mo Tu We Th Fr Sa [DATE] 1 2 3 4 5 6 7 8 9 10 11 12 13 …" at bounding box center [649, 302] width 1299 height 604
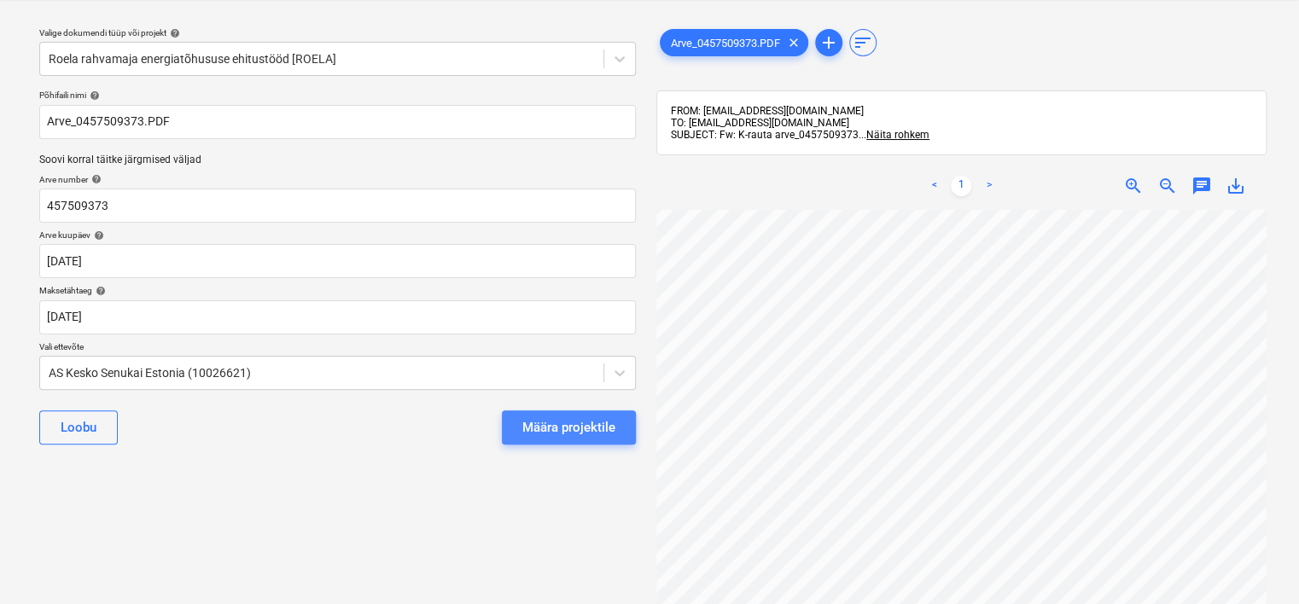
click at [567, 417] on div "Määra projektile" at bounding box center [568, 427] width 93 height 22
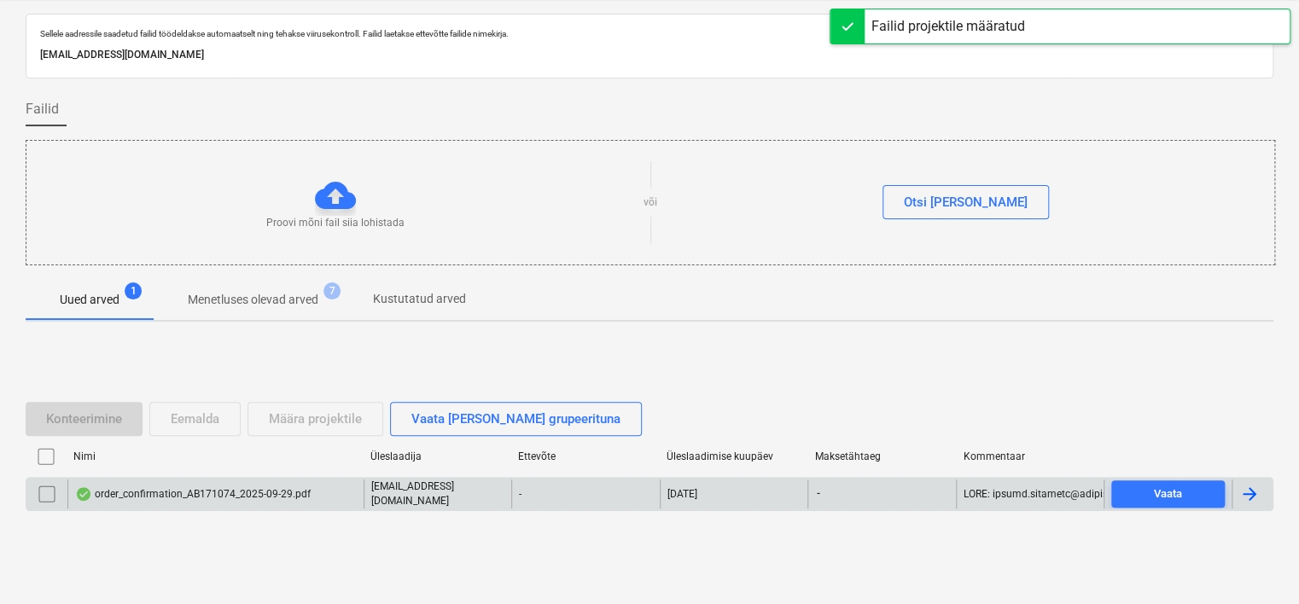
click at [237, 469] on div "order_confirmation_AB171074_2025-09-29.pdf" at bounding box center [193, 494] width 236 height 14
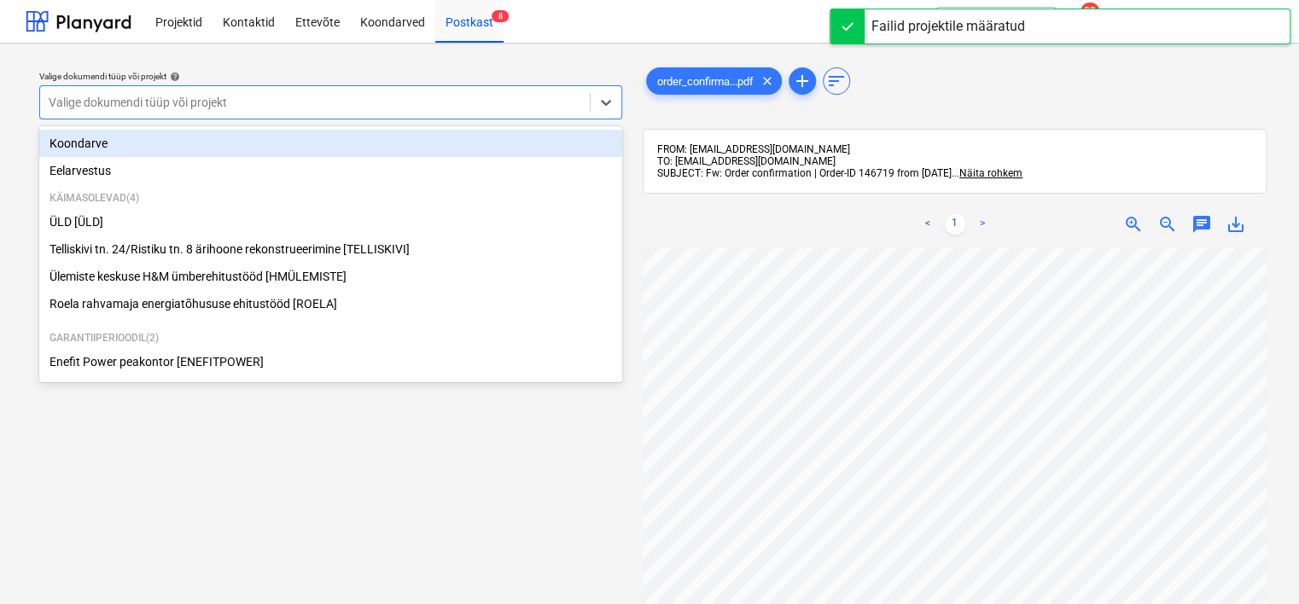
click at [389, 95] on div at bounding box center [315, 102] width 533 height 17
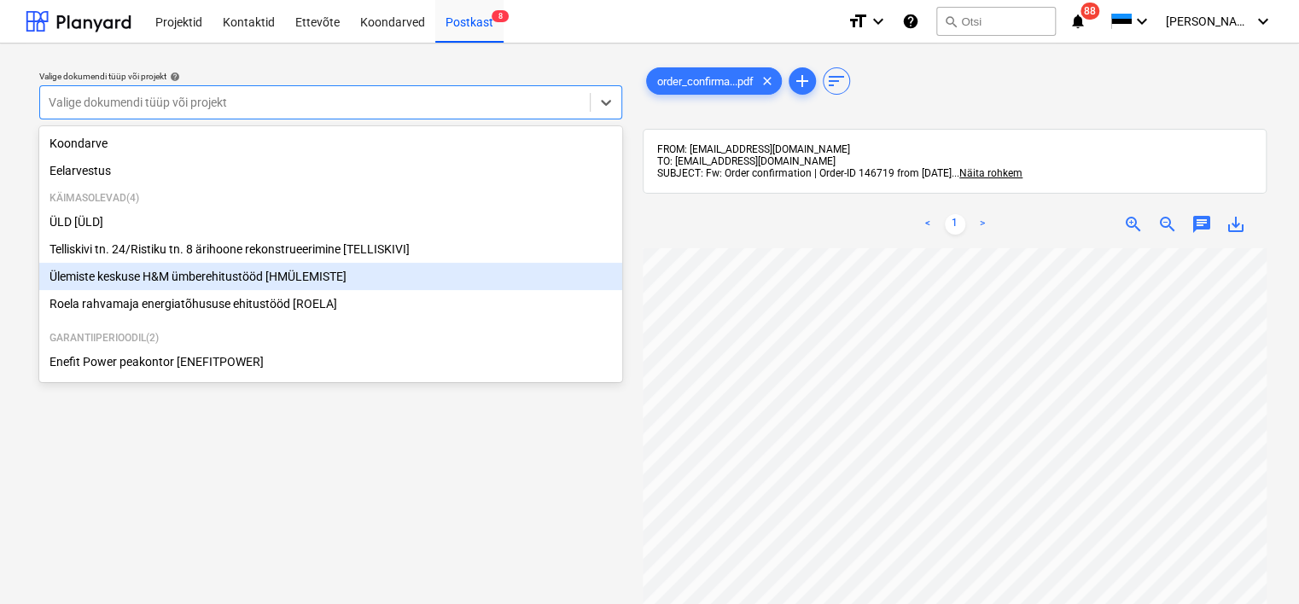
click at [290, 274] on div "Ülemiste keskuse H&M ümberehitustööd [HMÜLEMISTE]" at bounding box center [330, 276] width 583 height 27
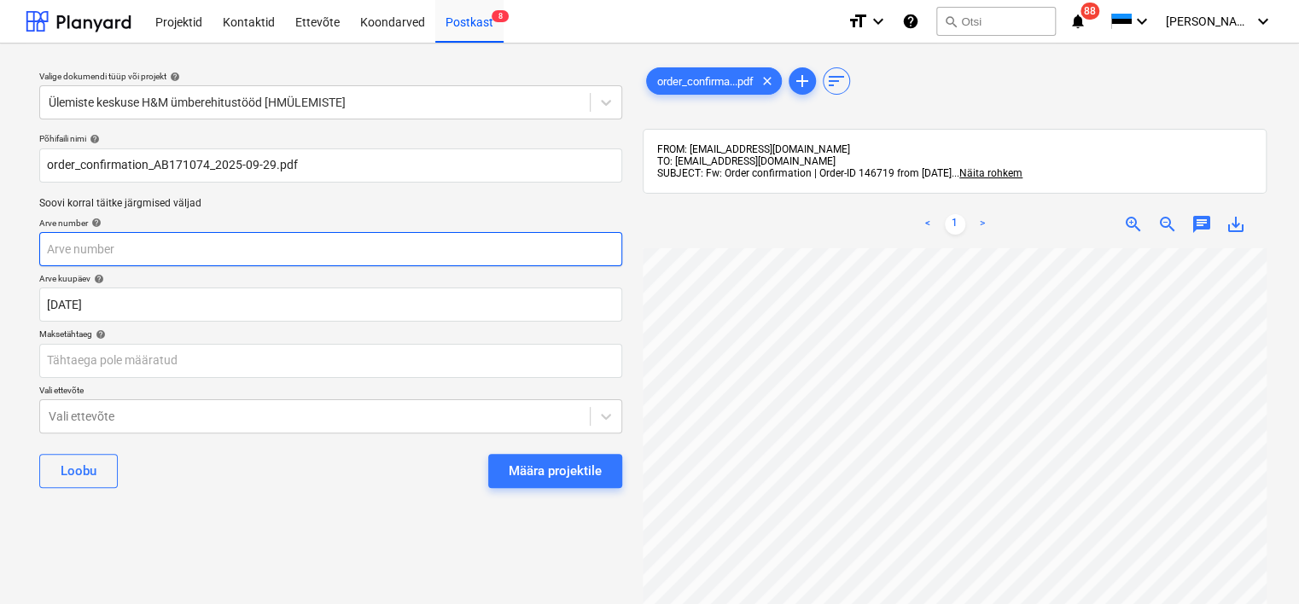
click at [212, 253] on input "text" at bounding box center [330, 249] width 583 height 34
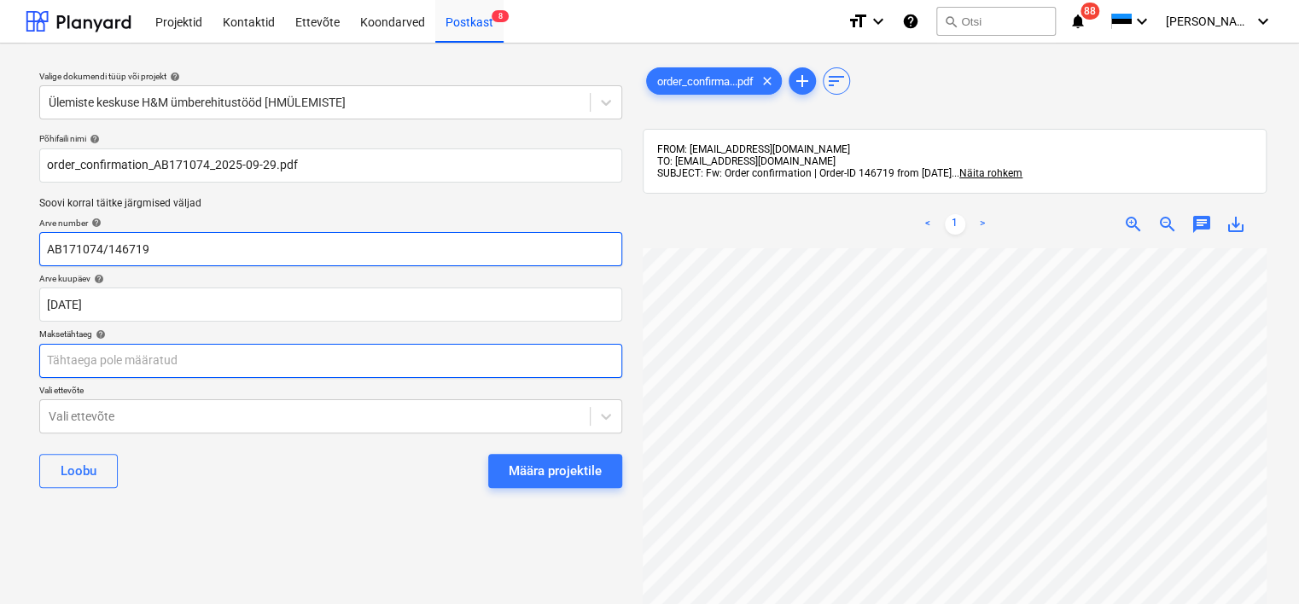
type input "AB171074/146719"
click at [352, 353] on body "Projektid Kontaktid Ettevõte Koondarved Postkast 8 format_size keyboard_arrow_d…" at bounding box center [649, 302] width 1299 height 604
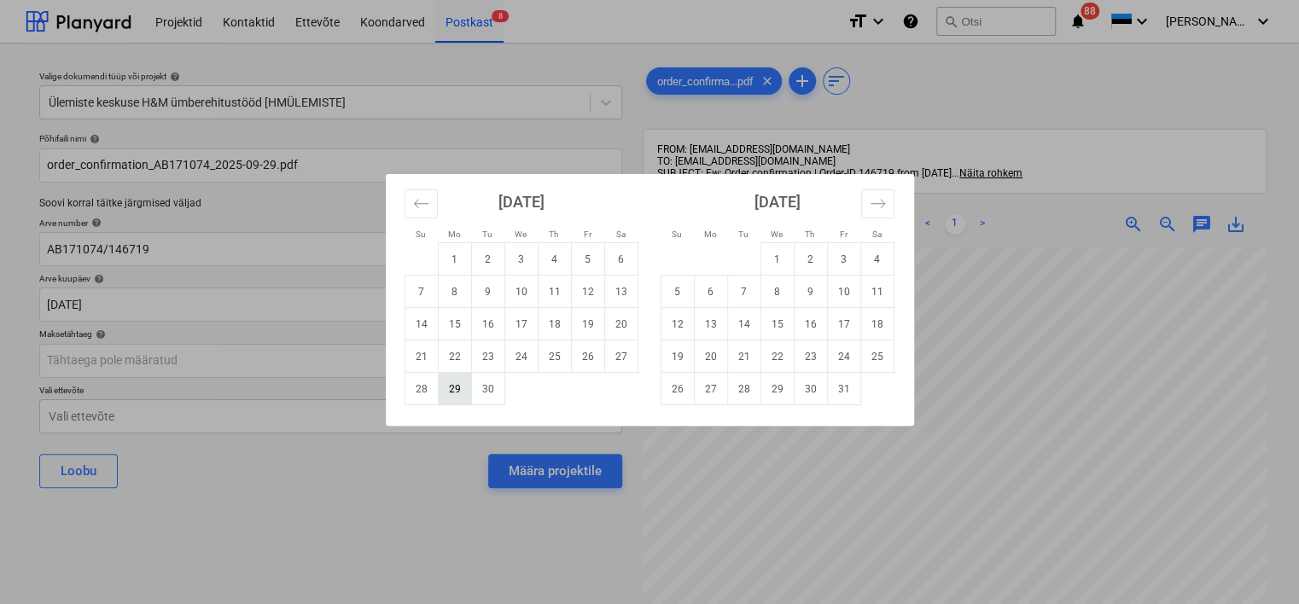
click at [454, 386] on td "29" at bounding box center [454, 389] width 33 height 32
type input "[DATE]"
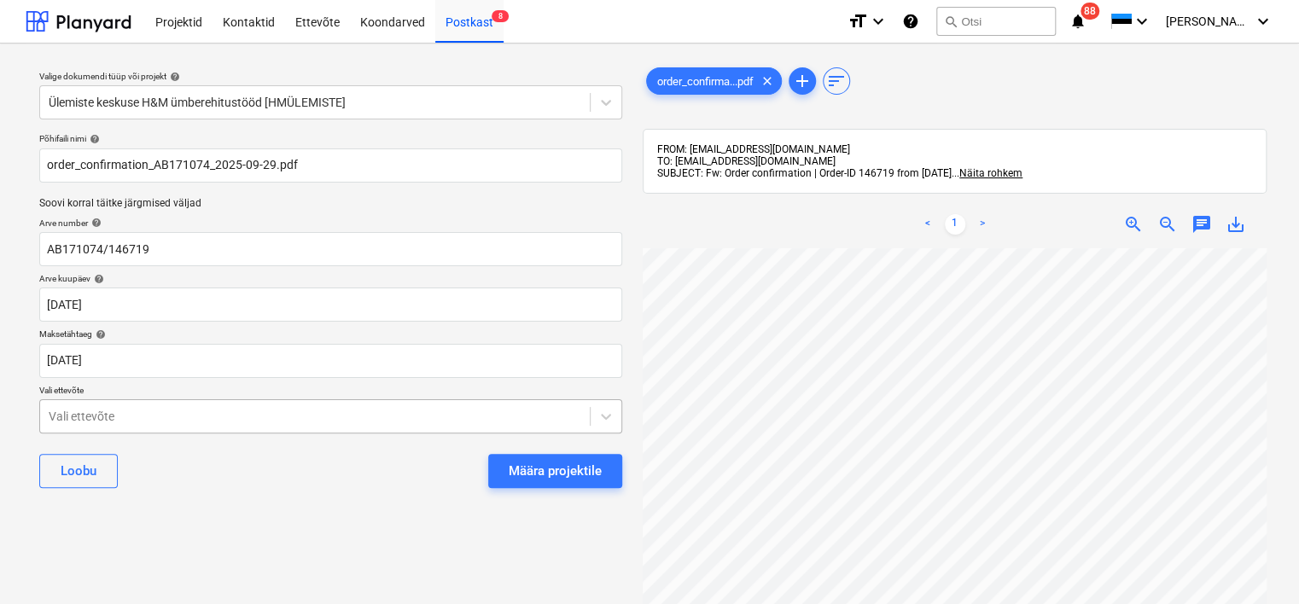
scroll to position [0, 0]
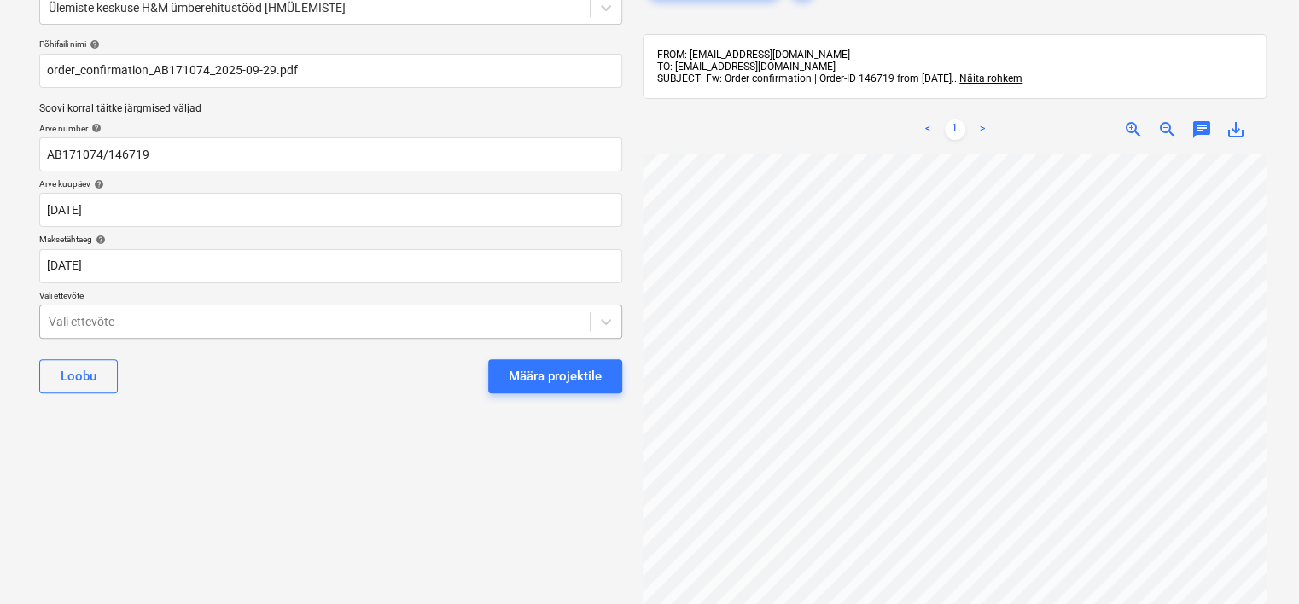
click at [354, 424] on body "Projektid Kontaktid Ettevõte Koondarved Postkast 8 format_size keyboard_arrow_d…" at bounding box center [649, 207] width 1299 height 604
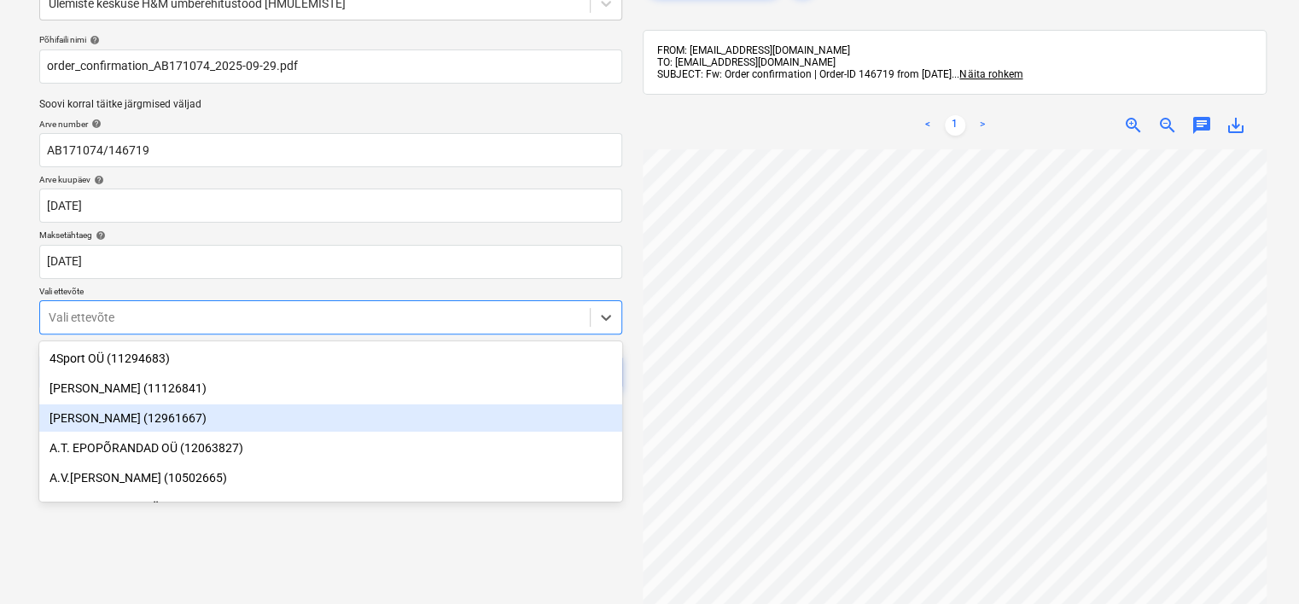
scroll to position [102, 0]
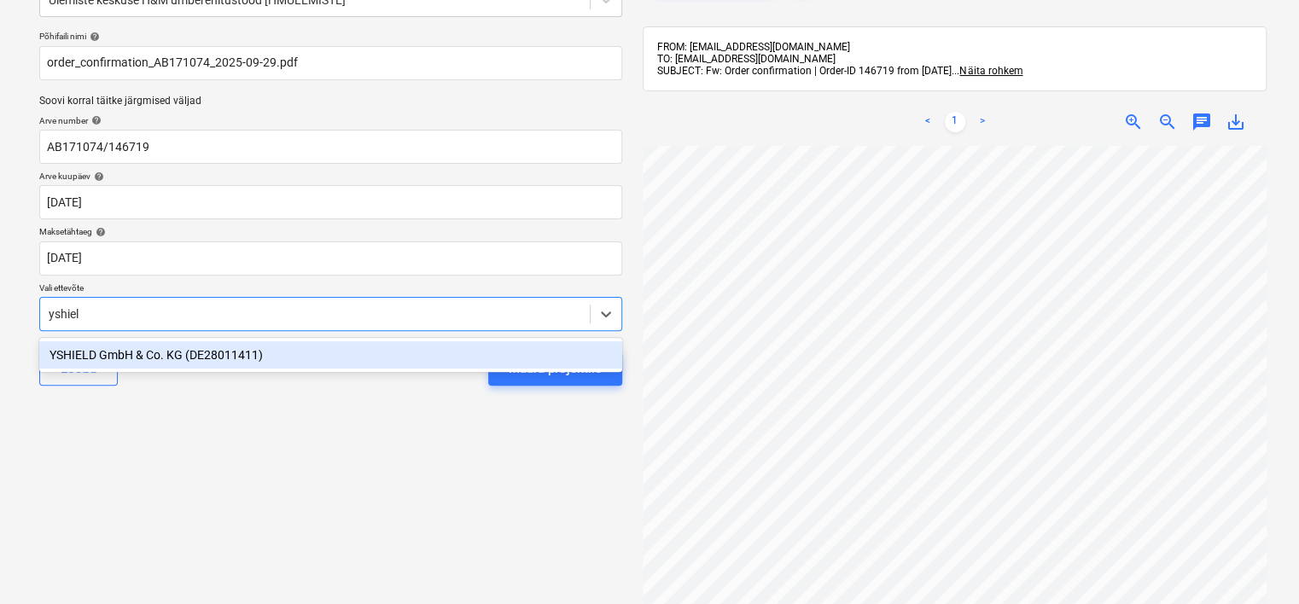
type input "yshield"
click at [290, 365] on div "YSHIELD GmbH & Co. KG (DE28011411)" at bounding box center [330, 354] width 583 height 27
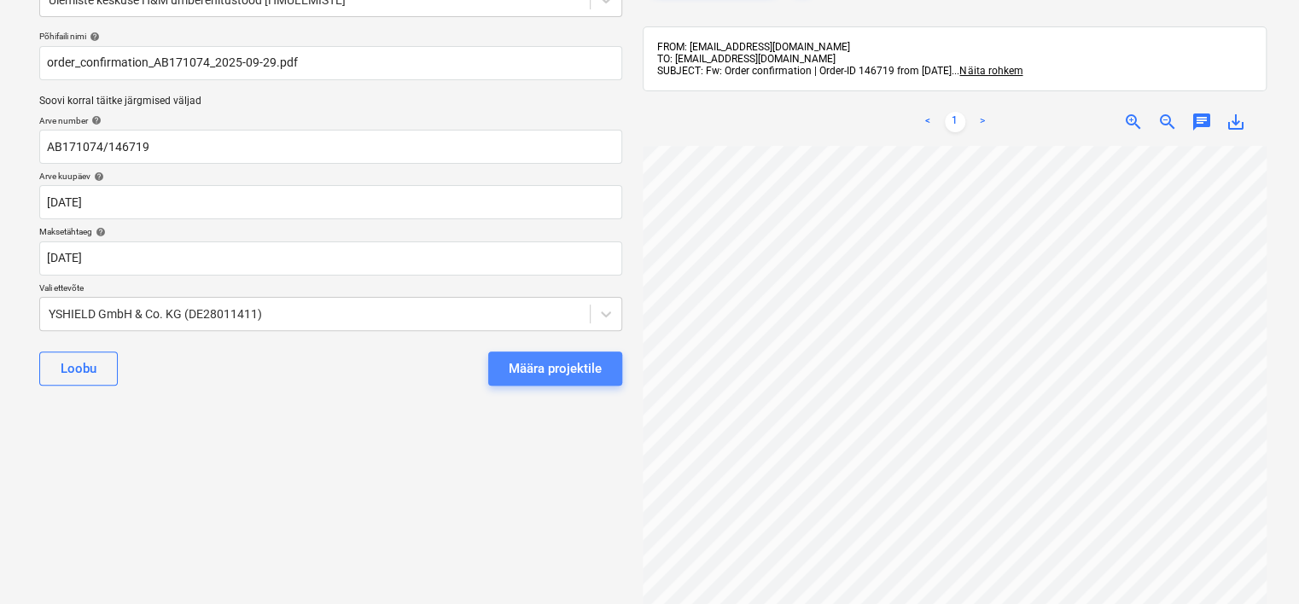
click at [587, 364] on div "Määra projektile" at bounding box center [555, 369] width 93 height 22
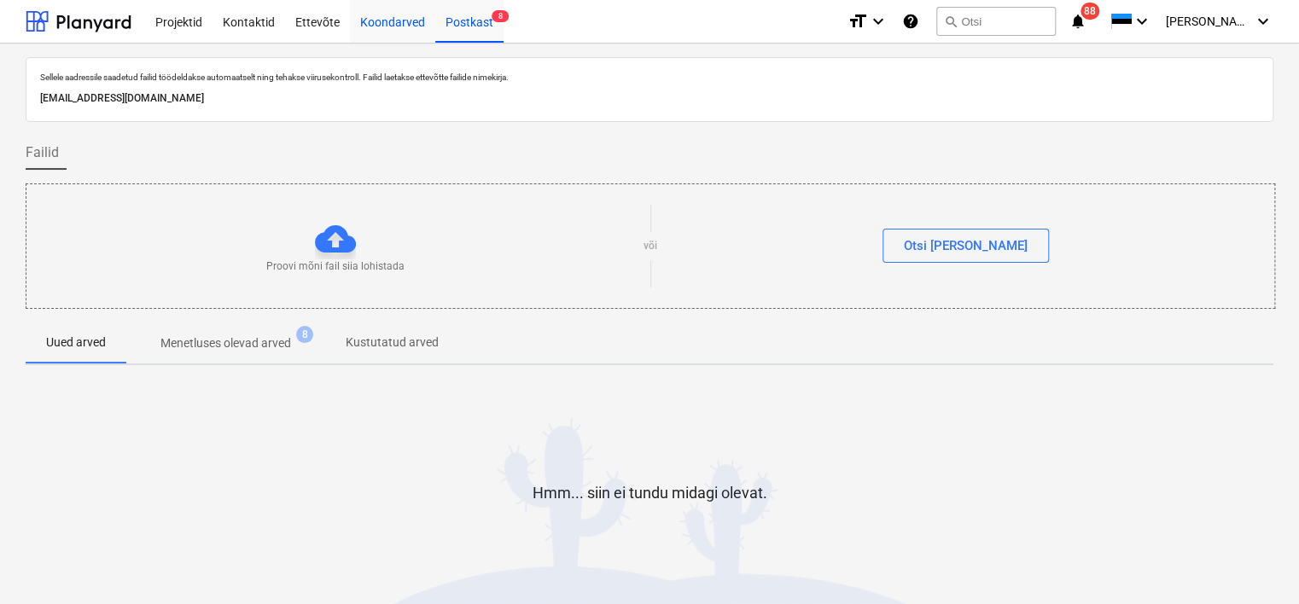
click at [393, 21] on div "Koondarved" at bounding box center [392, 21] width 85 height 44
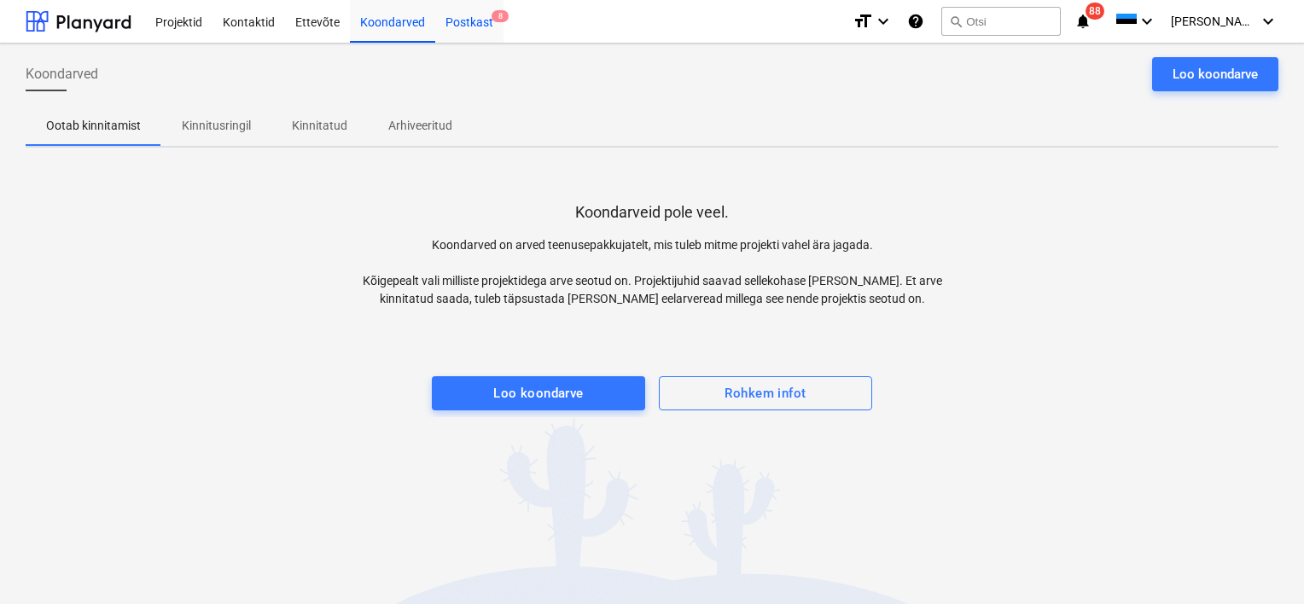
click at [485, 21] on div "Postkast 8" at bounding box center [469, 21] width 68 height 44
